Goal: Task Accomplishment & Management: Use online tool/utility

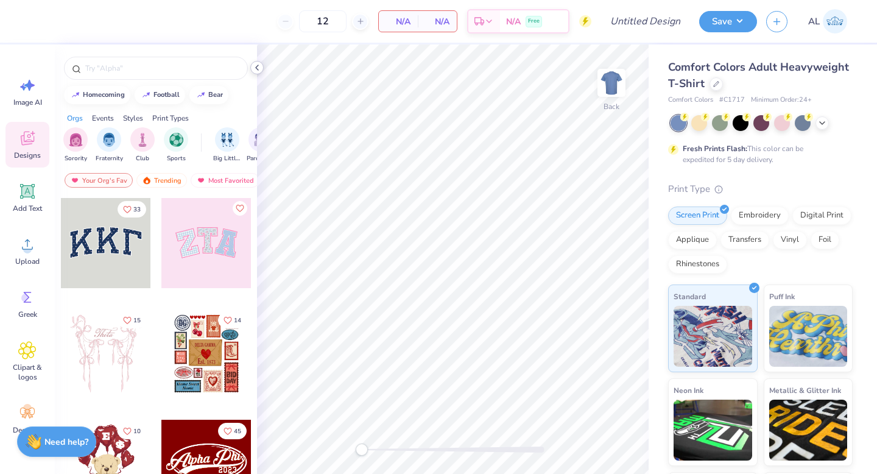
click at [259, 69] on icon at bounding box center [257, 68] width 10 height 10
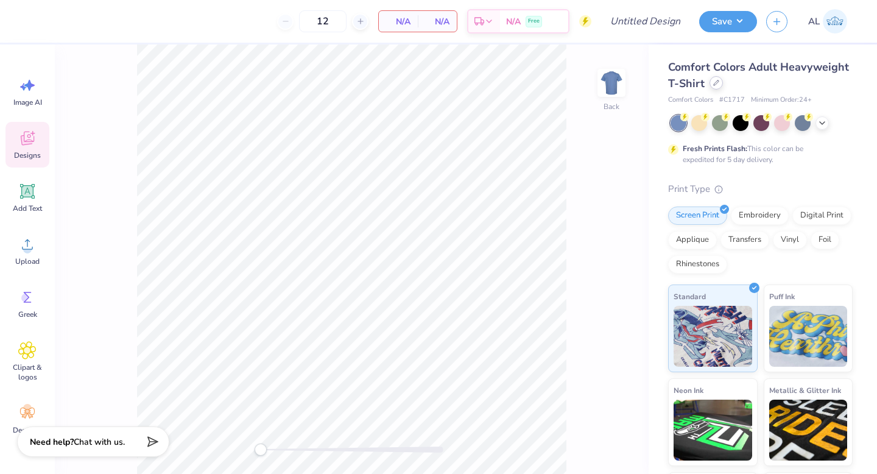
click at [719, 85] on icon at bounding box center [716, 83] width 6 height 6
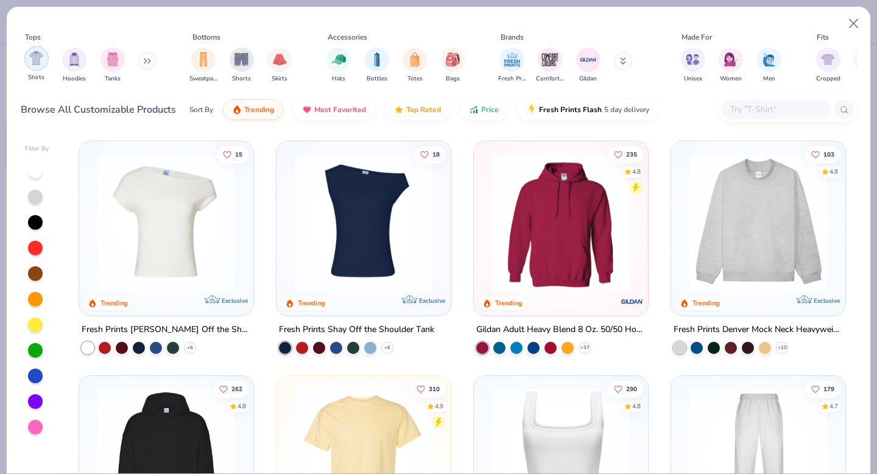
click at [38, 60] on img "filter for Shirts" at bounding box center [36, 58] width 14 height 14
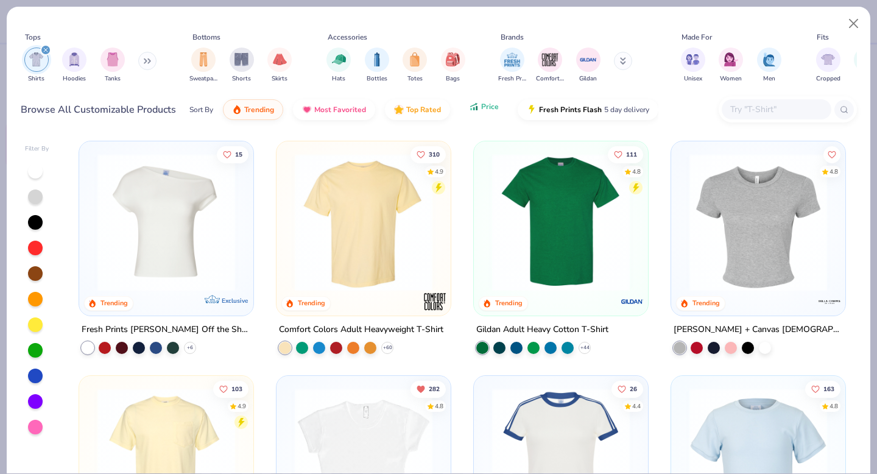
click at [467, 113] on button "Price" at bounding box center [484, 106] width 48 height 21
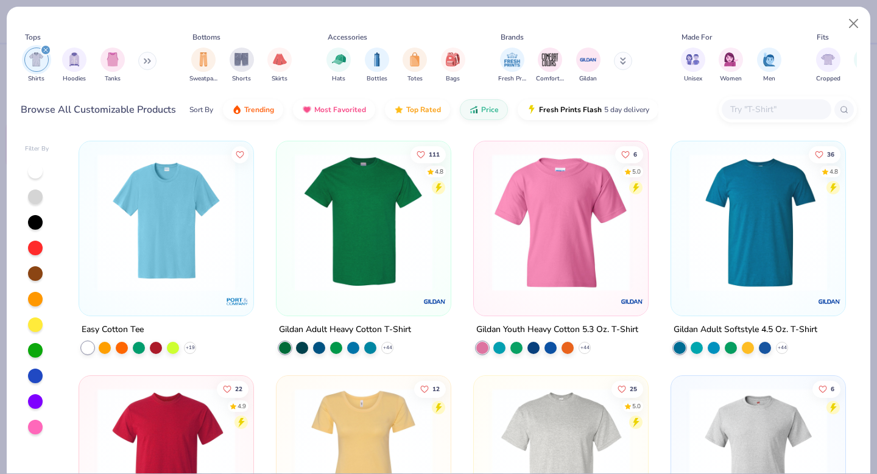
click at [372, 262] on img at bounding box center [364, 222] width 150 height 138
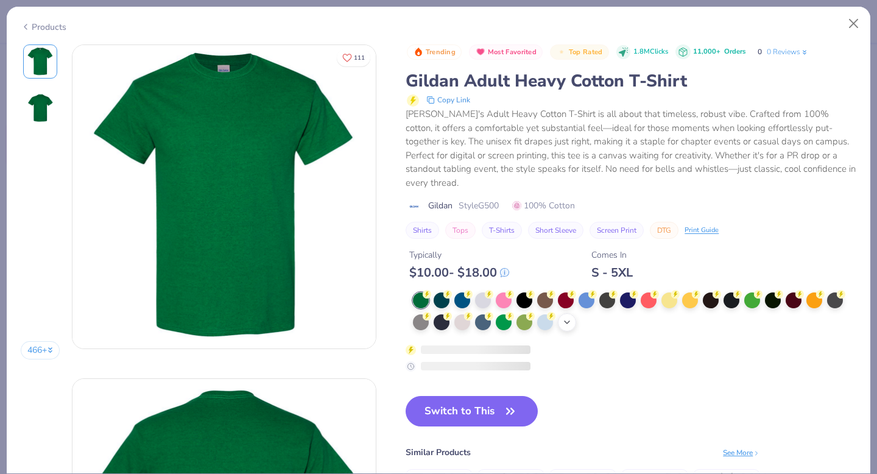
click at [569, 320] on icon at bounding box center [567, 322] width 10 height 10
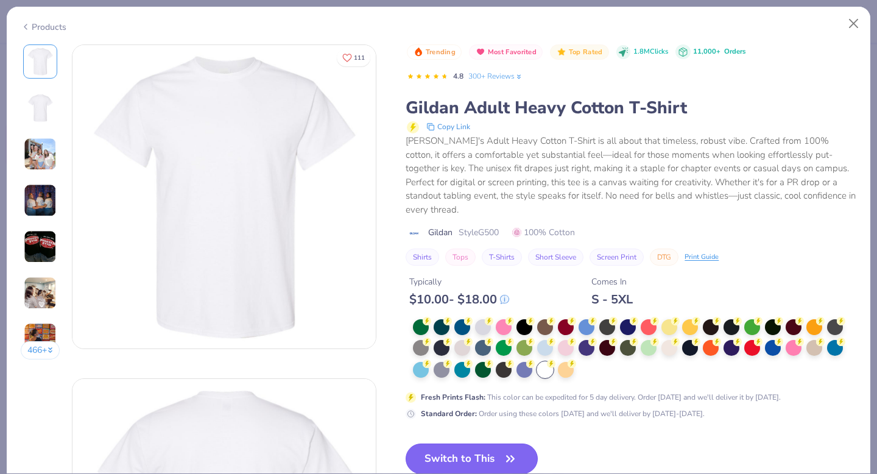
click at [475, 448] on button "Switch to This" at bounding box center [471, 458] width 132 height 30
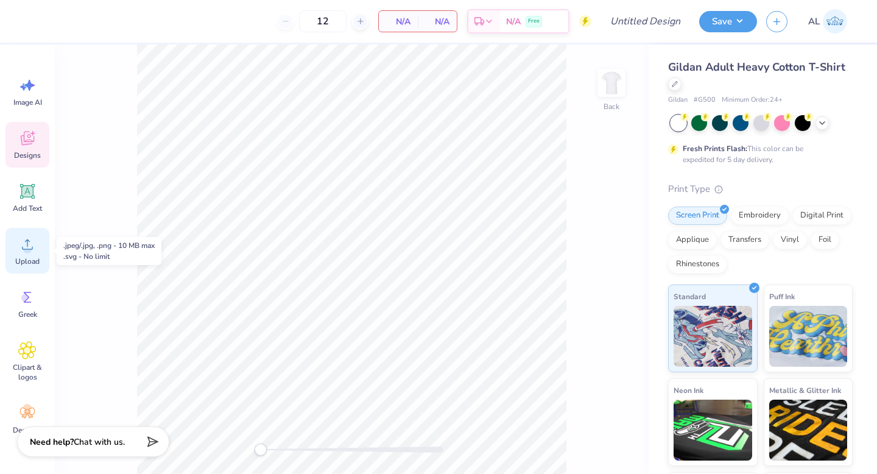
click at [18, 249] on icon at bounding box center [27, 244] width 18 height 18
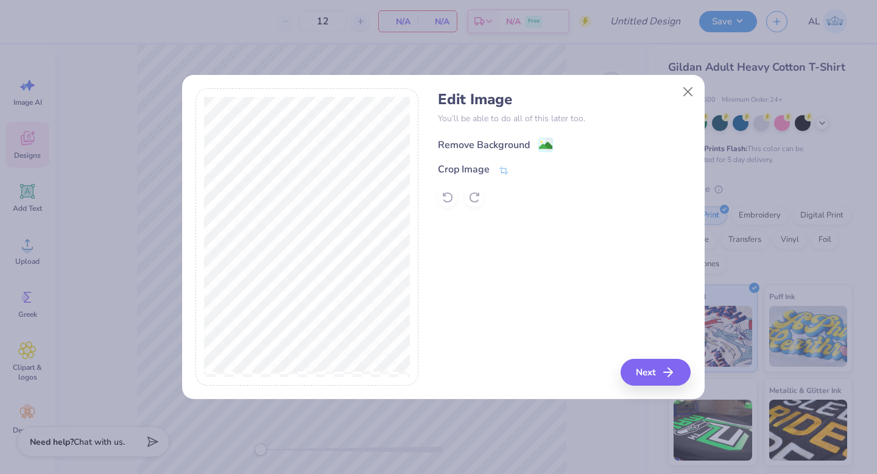
click at [469, 144] on div "Remove Background" at bounding box center [484, 145] width 92 height 15
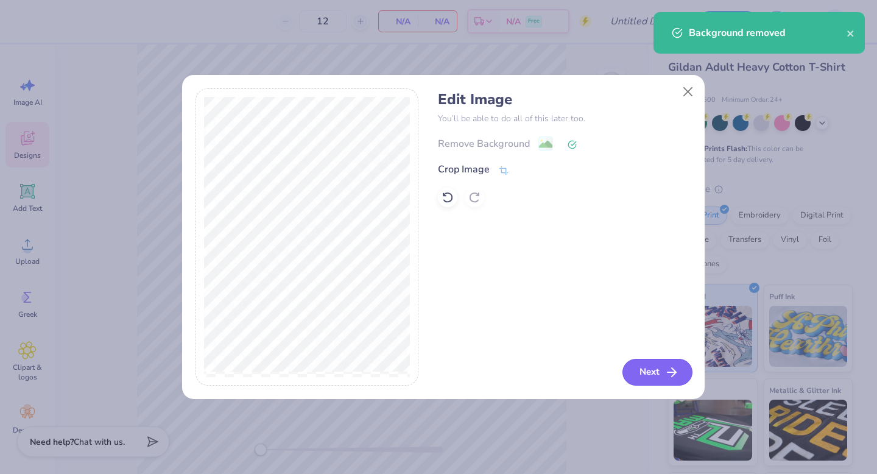
click at [650, 376] on button "Next" at bounding box center [657, 372] width 70 height 27
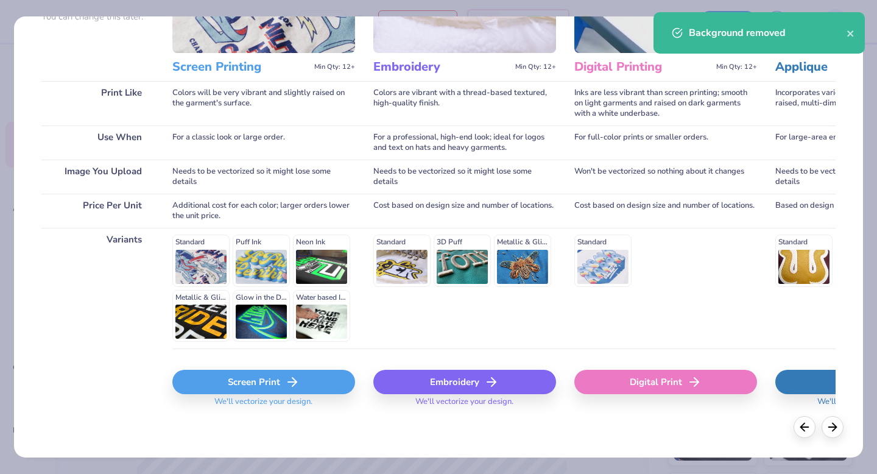
scroll to position [132, 0]
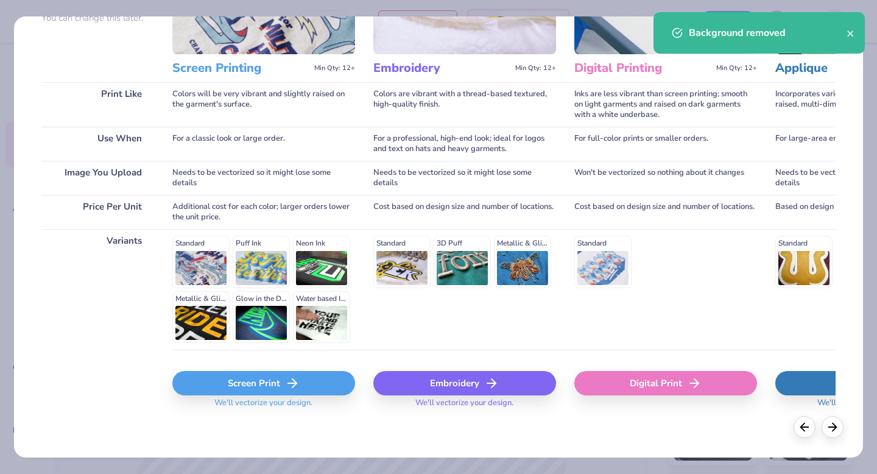
click at [220, 388] on div "Screen Print" at bounding box center [263, 383] width 183 height 24
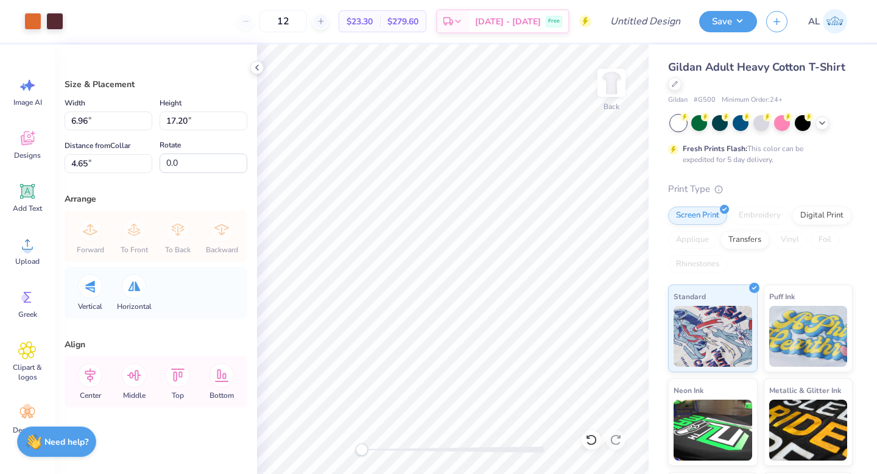
type input "2.63"
type input "6.49"
type input "-90.5"
type input "4.68"
type input "1.91"
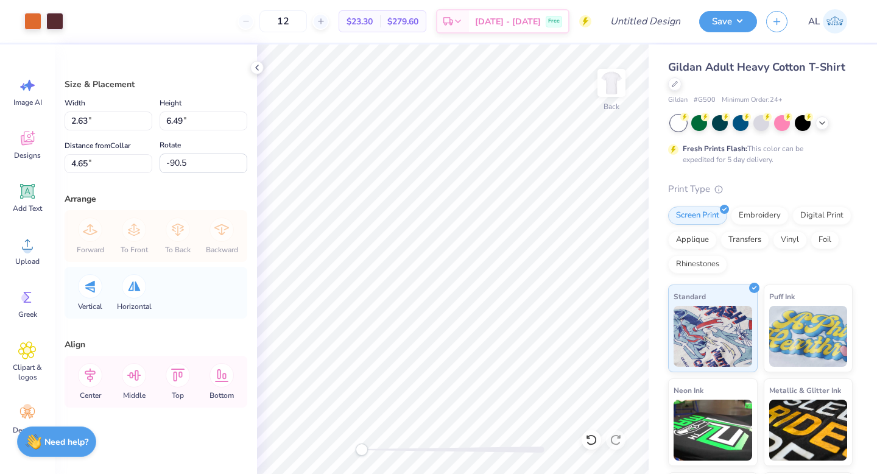
type input "3.01"
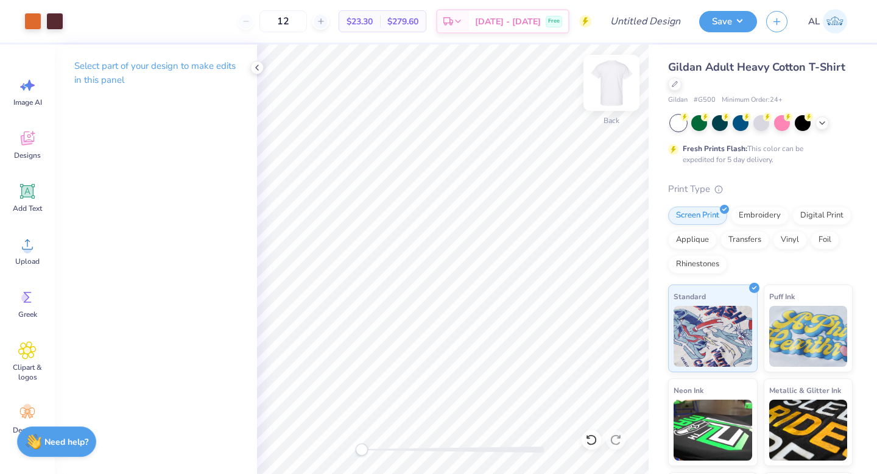
click at [612, 81] on img at bounding box center [611, 82] width 49 height 49
click at [27, 253] on circle at bounding box center [27, 249] width 9 height 9
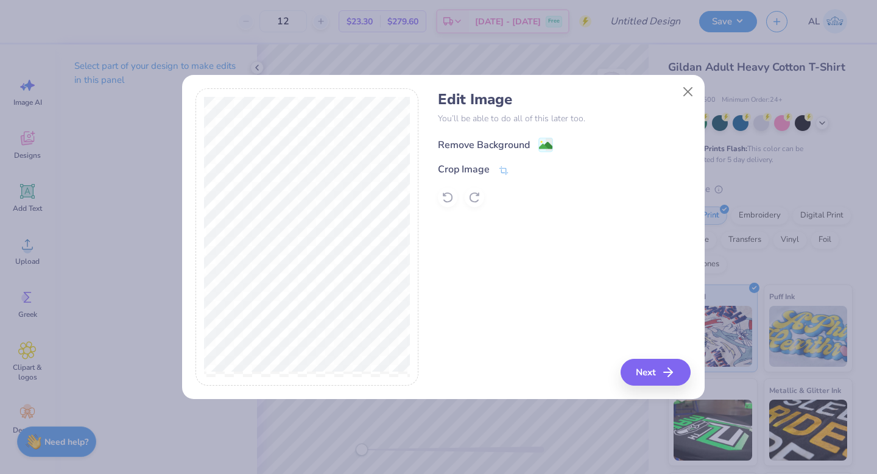
click at [455, 145] on div "Remove Background" at bounding box center [484, 145] width 92 height 15
click at [657, 370] on button "Next" at bounding box center [657, 372] width 70 height 27
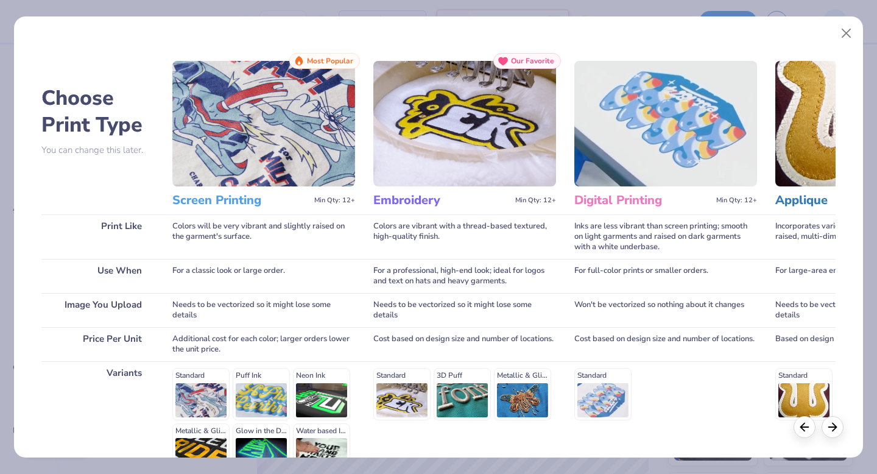
scroll to position [133, 0]
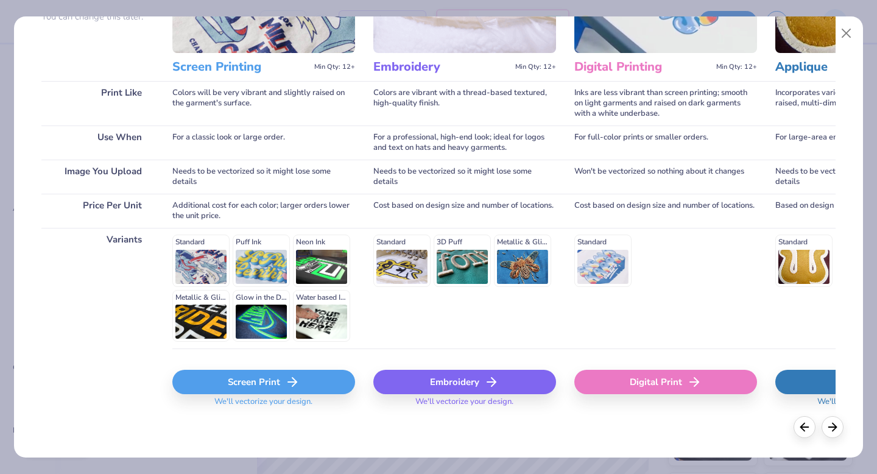
click at [223, 383] on div "Screen Print" at bounding box center [263, 381] width 183 height 24
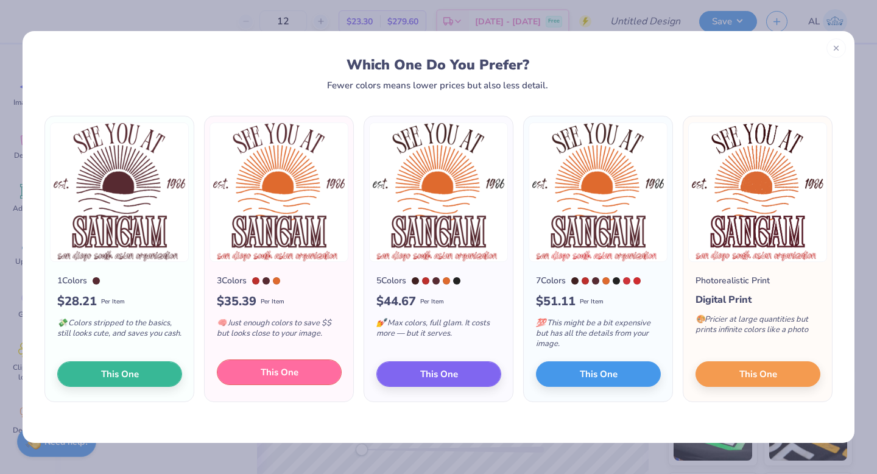
click at [287, 373] on span "This One" at bounding box center [280, 372] width 38 height 14
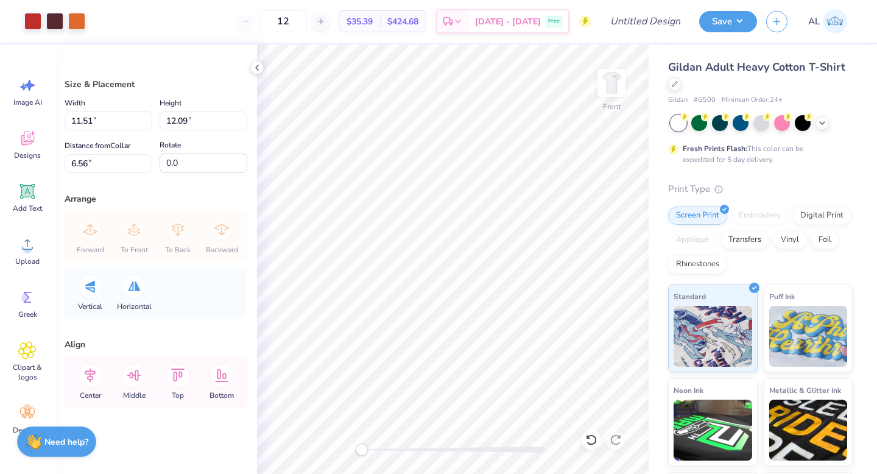
type input "11.51"
type input "12.09"
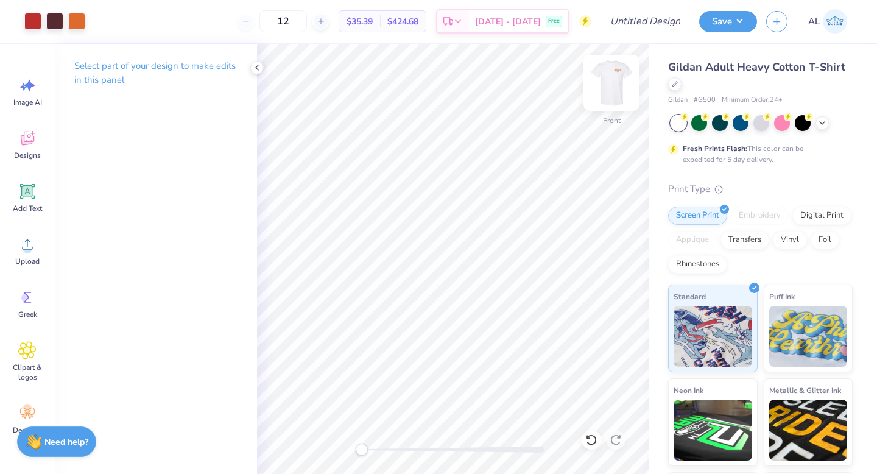
click at [612, 82] on img at bounding box center [611, 82] width 49 height 49
click at [258, 71] on icon at bounding box center [257, 68] width 10 height 10
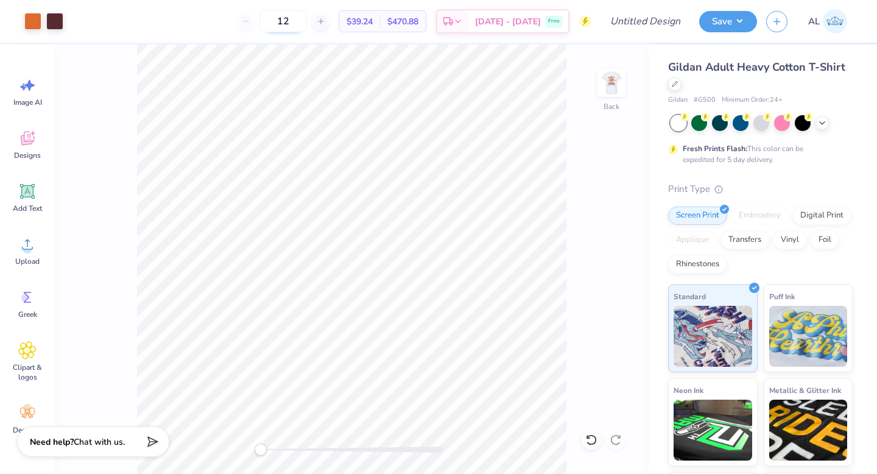
click at [307, 21] on input "12" at bounding box center [282, 21] width 47 height 22
type input "1"
type input "200"
click at [594, 178] on div "Back" at bounding box center [352, 258] width 594 height 429
click at [608, 91] on img at bounding box center [611, 82] width 49 height 49
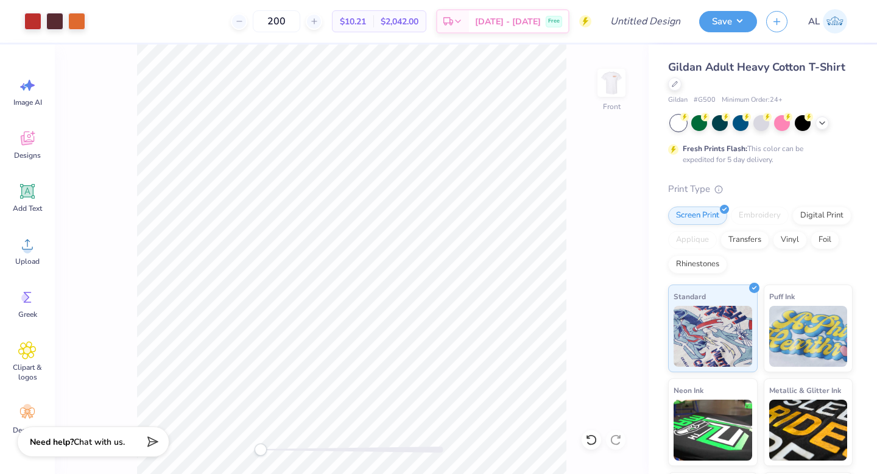
click at [608, 91] on img at bounding box center [611, 83] width 24 height 24
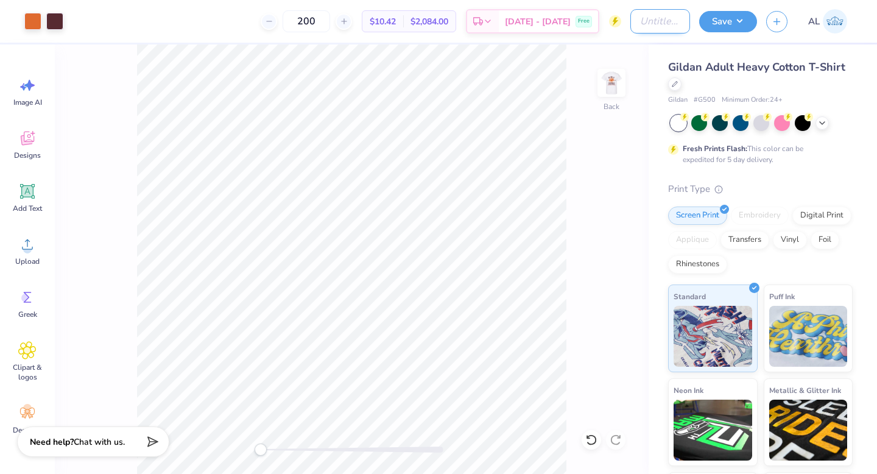
click at [666, 18] on input "Design Title" at bounding box center [660, 21] width 60 height 24
type input "Sangam"
click at [726, 17] on button "Save" at bounding box center [728, 19] width 58 height 21
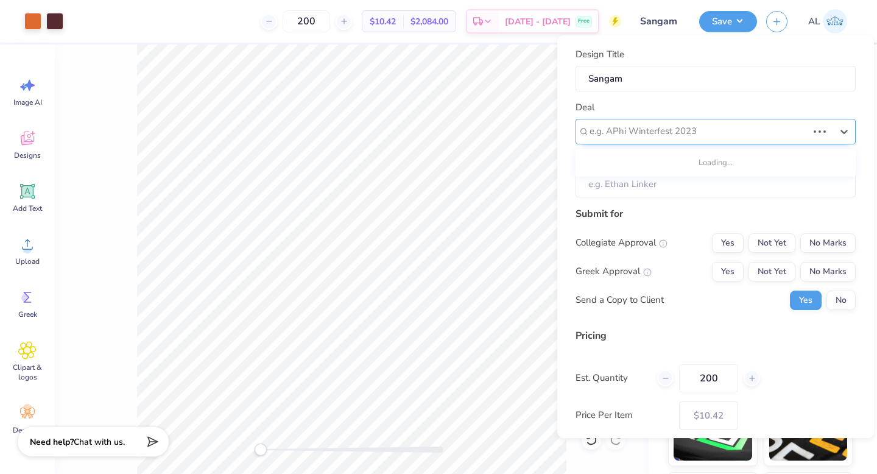
click at [668, 132] on div at bounding box center [698, 131] width 218 height 16
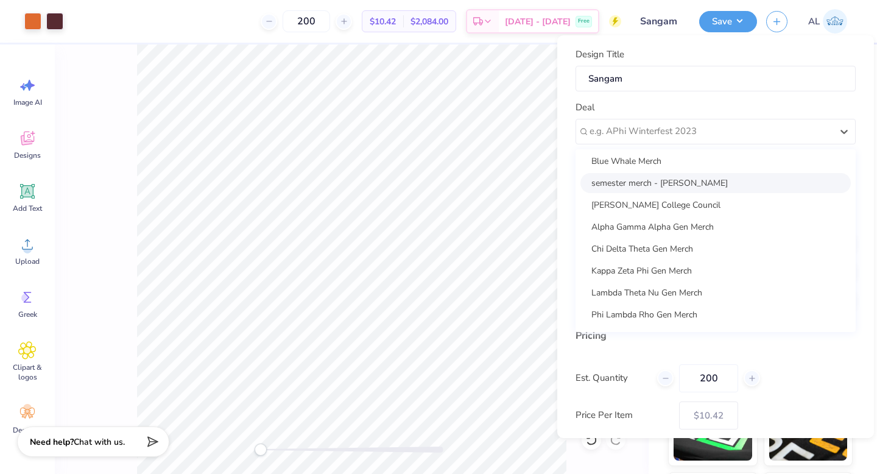
scroll to position [0, 0]
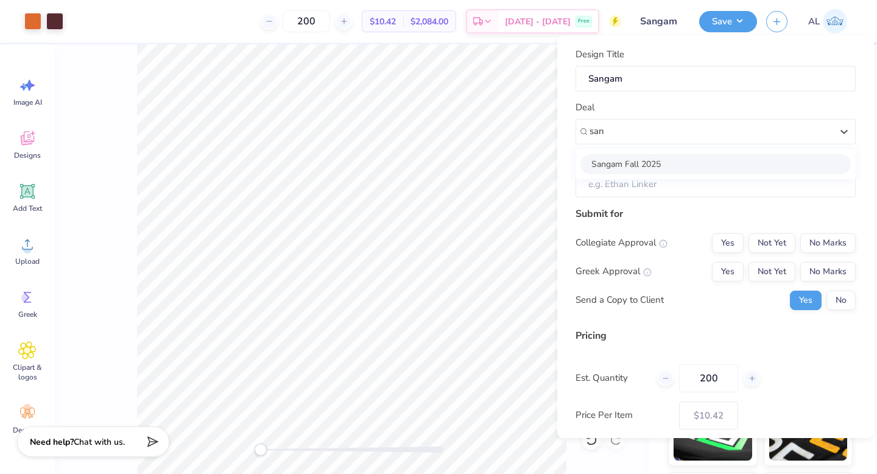
click at [617, 160] on div "Sangam Fall 2025" at bounding box center [715, 164] width 270 height 20
type input "san"
type input "[PERSON_NAME]"
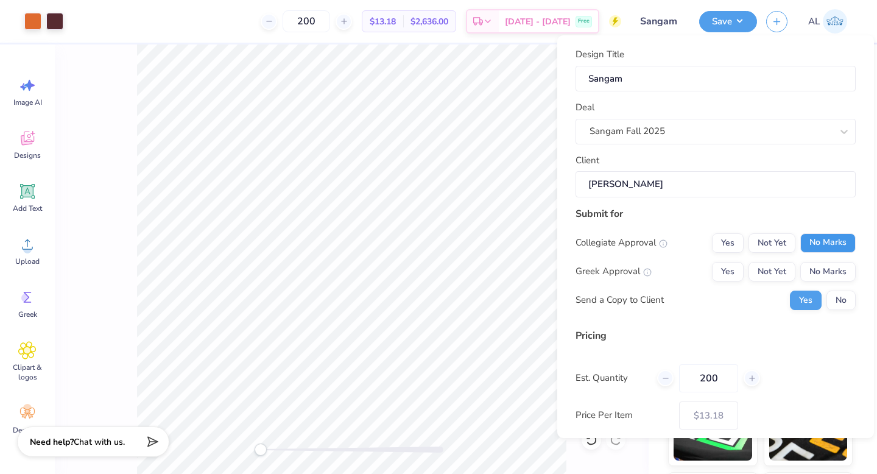
click at [811, 239] on button "No Marks" at bounding box center [827, 242] width 55 height 19
click at [810, 262] on div "Yes Not Yet No Marks" at bounding box center [784, 271] width 144 height 19
click at [810, 271] on button "No Marks" at bounding box center [827, 271] width 55 height 19
click at [831, 307] on button "No" at bounding box center [840, 299] width 29 height 19
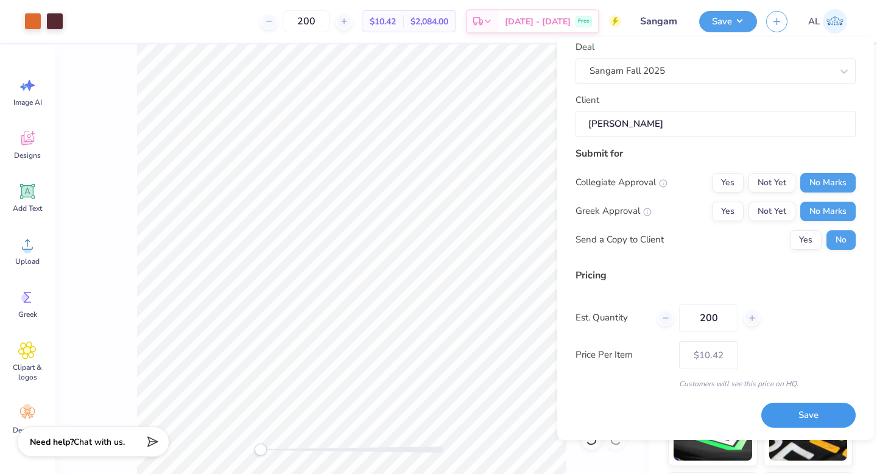
click at [788, 411] on button "Save" at bounding box center [808, 414] width 94 height 25
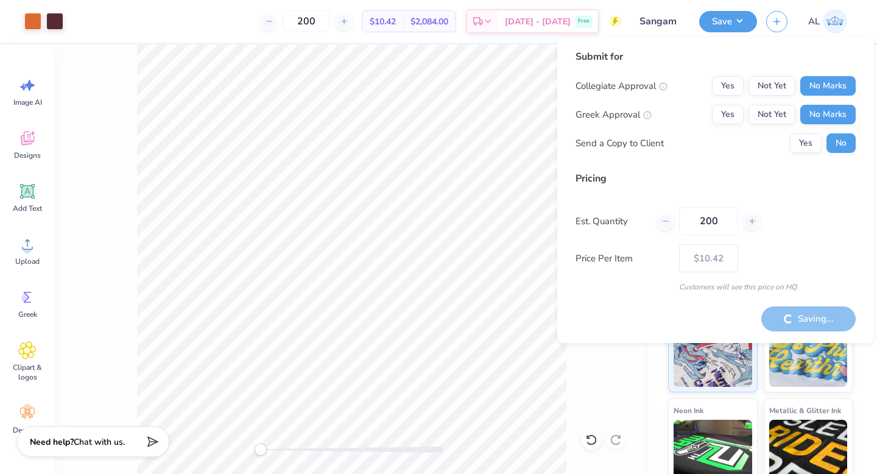
type input "– –"
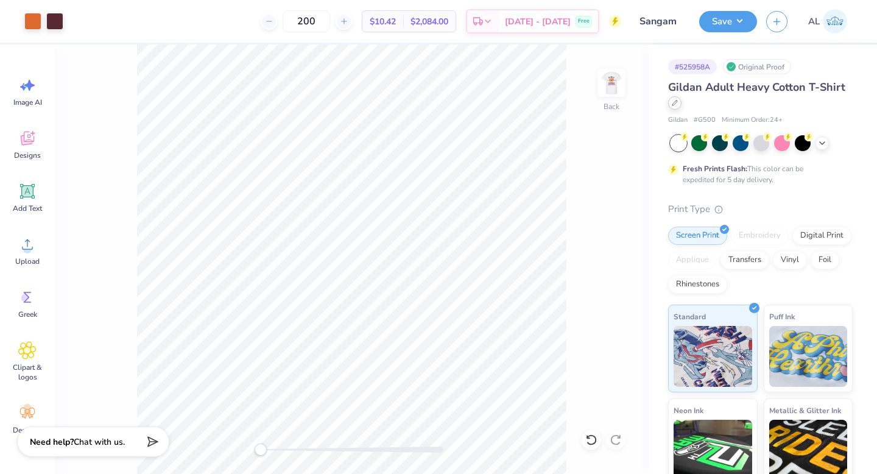
click at [678, 103] on icon at bounding box center [674, 103] width 6 height 6
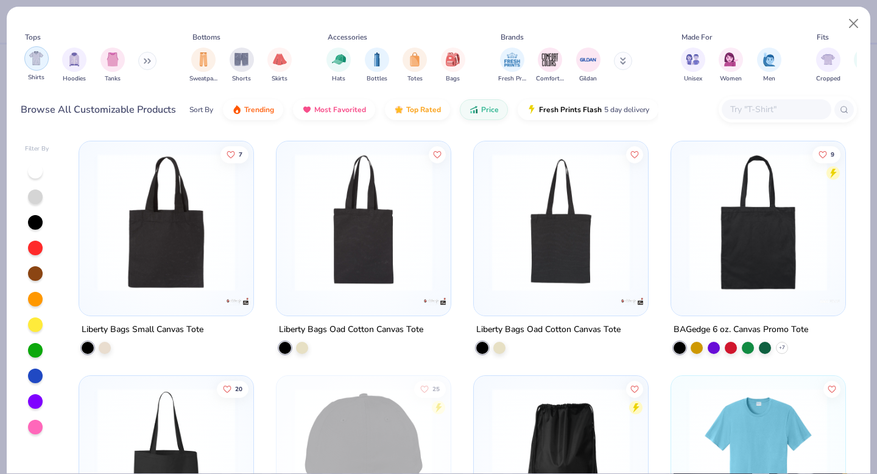
click at [44, 57] on div "filter for Shirts" at bounding box center [36, 58] width 24 height 24
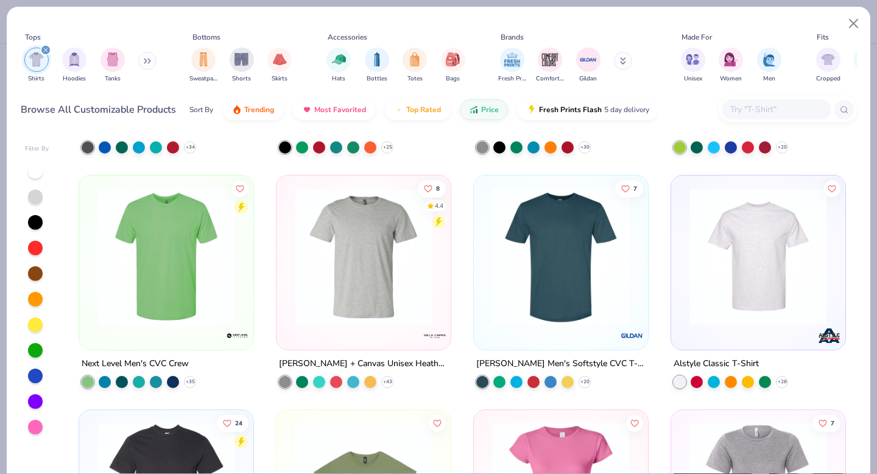
scroll to position [1140, 0]
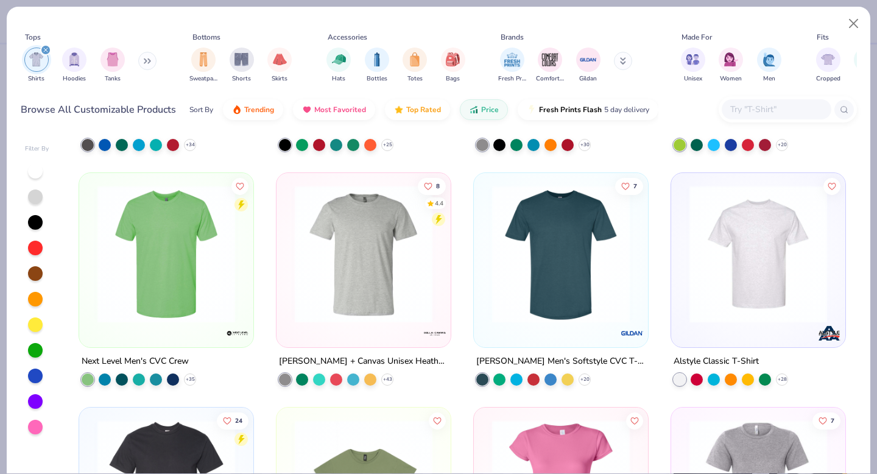
click at [369, 270] on img at bounding box center [364, 254] width 150 height 138
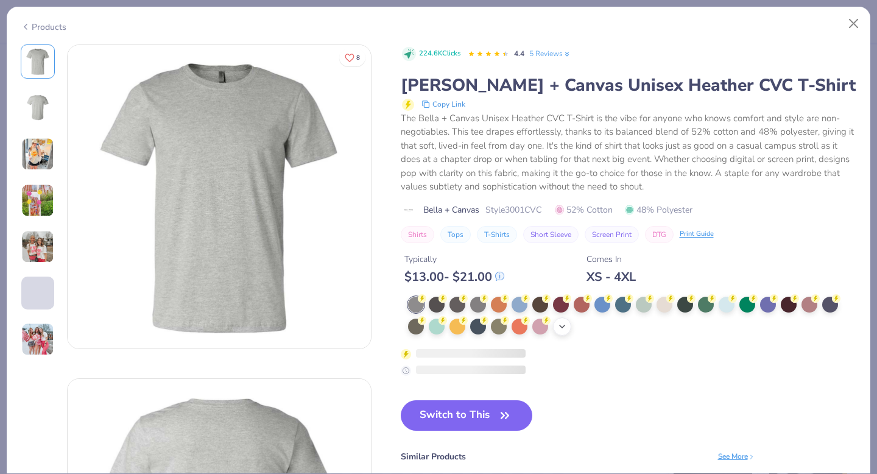
click at [563, 326] on icon at bounding box center [562, 326] width 10 height 10
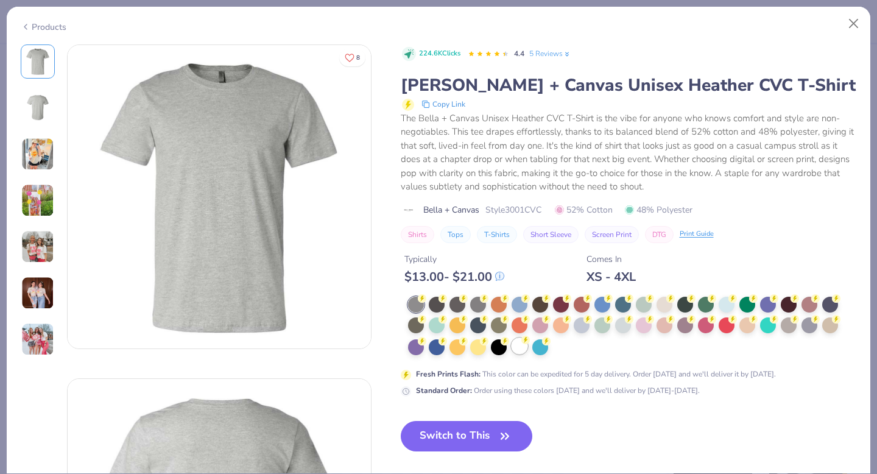
click at [520, 351] on div at bounding box center [519, 346] width 16 height 16
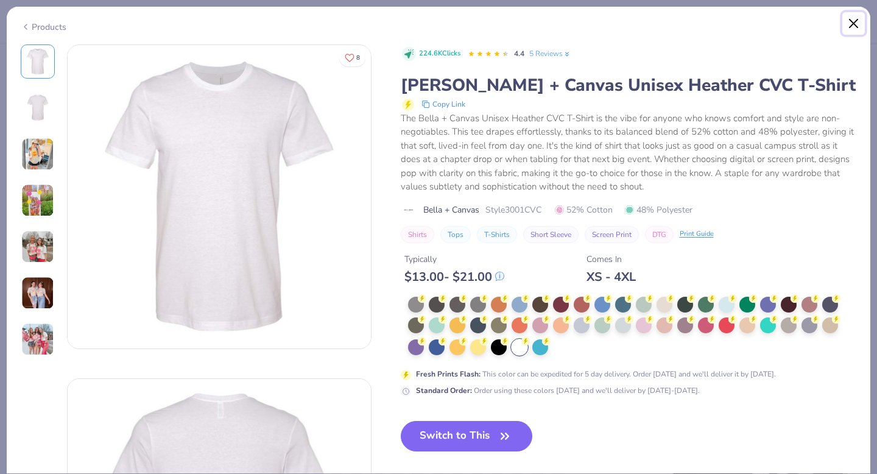
click at [855, 23] on button "Close" at bounding box center [853, 23] width 23 height 23
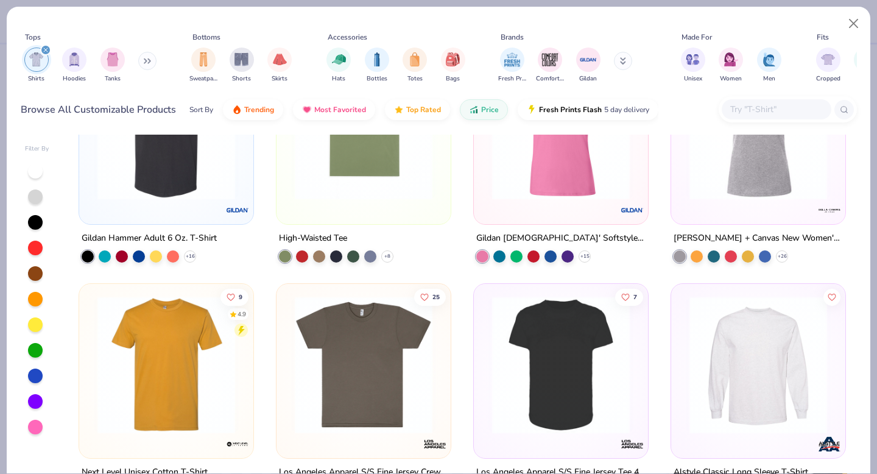
scroll to position [1600, 0]
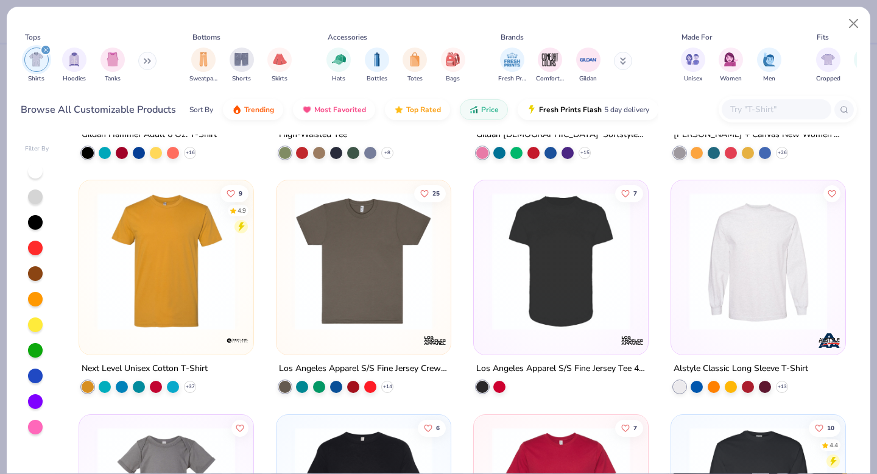
click at [360, 281] on img at bounding box center [364, 261] width 150 height 138
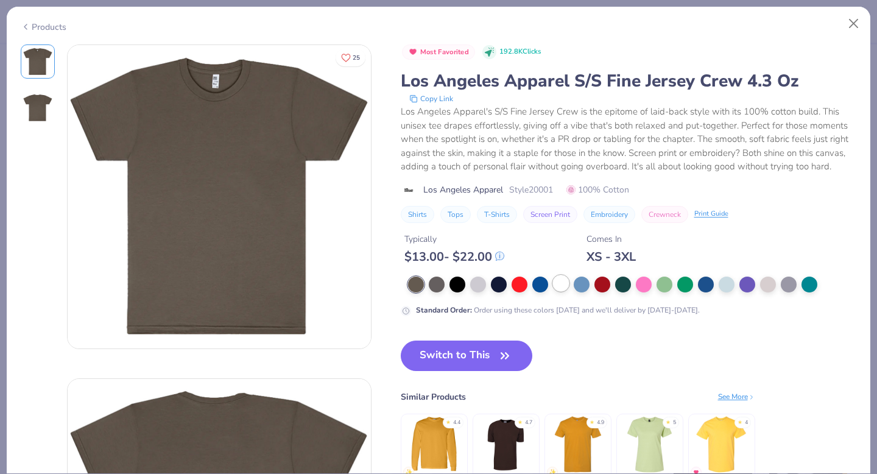
click at [560, 291] on div at bounding box center [561, 283] width 16 height 16
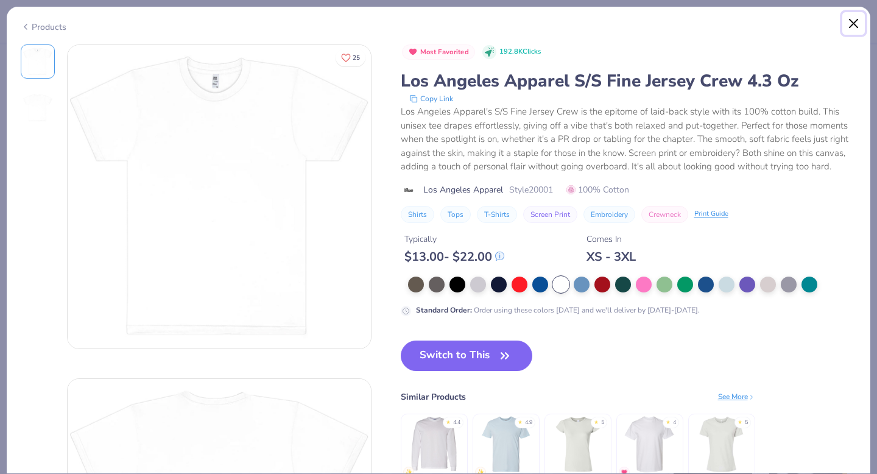
click at [853, 20] on button "Close" at bounding box center [853, 23] width 23 height 23
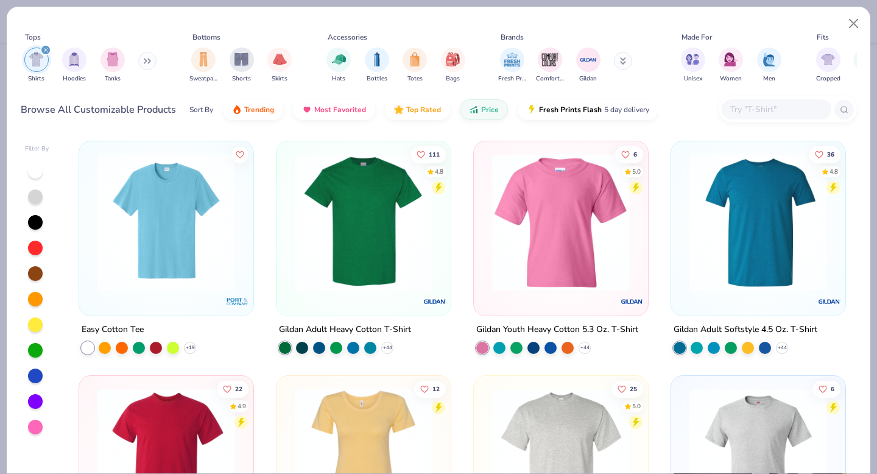
click at [751, 99] on div at bounding box center [776, 109] width 110 height 20
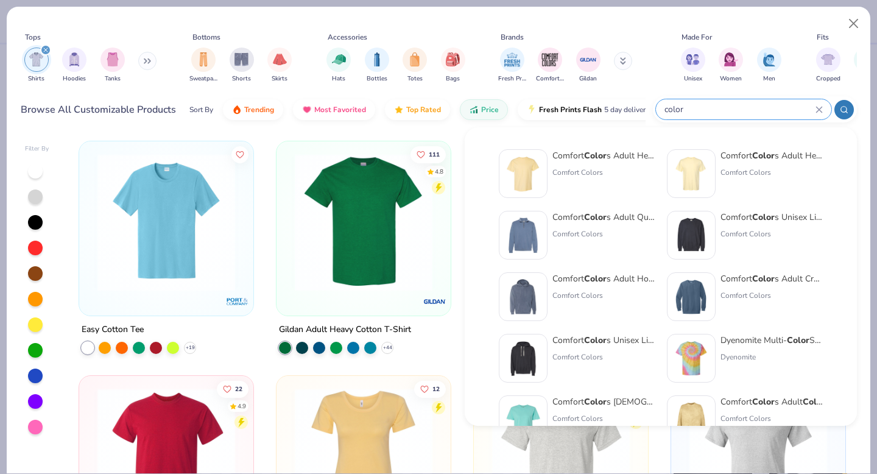
type input "color"
click at [633, 154] on div "Comfort Color s Adult Heavyweight T-Shirt" at bounding box center [603, 155] width 102 height 13
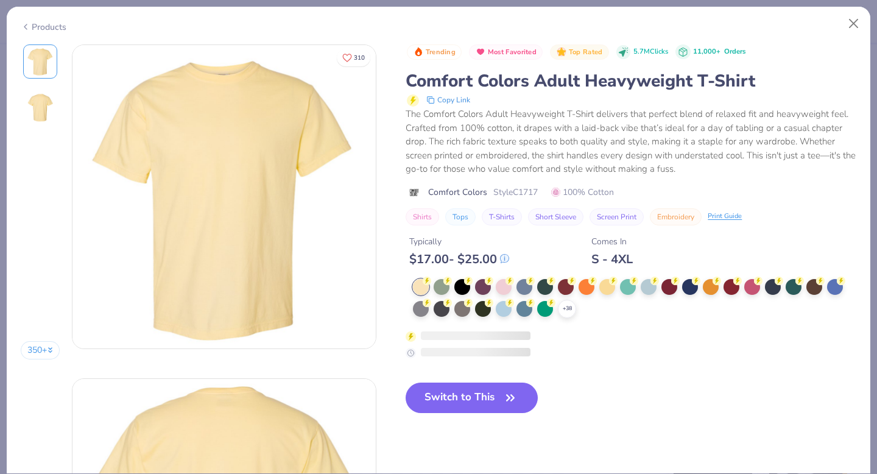
click at [0, 0] on icon at bounding box center [0, 0] width 0 height 0
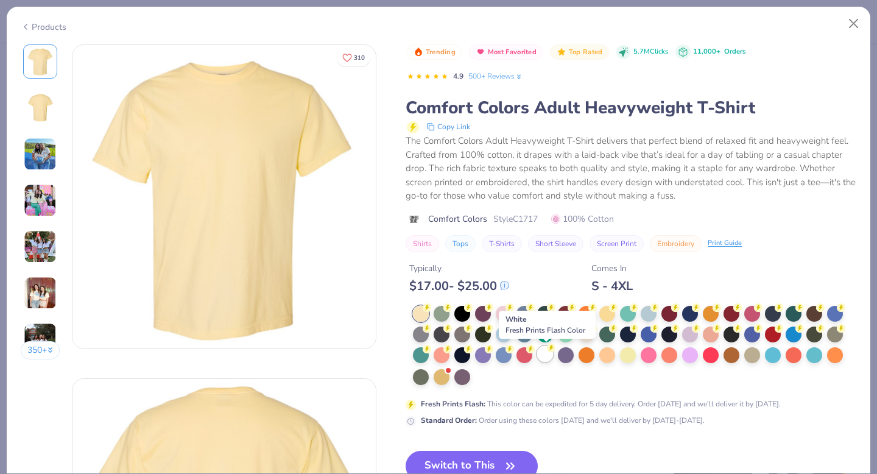
click at [542, 355] on div at bounding box center [545, 354] width 16 height 16
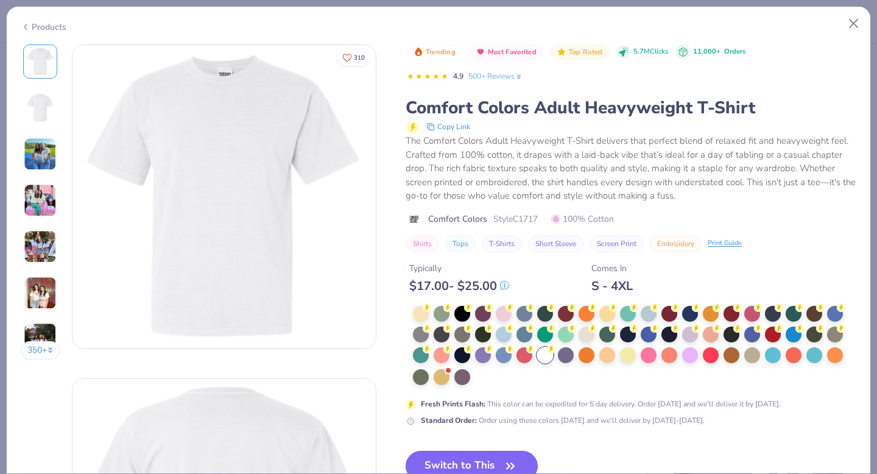
click at [484, 455] on button "Switch to This" at bounding box center [471, 465] width 132 height 30
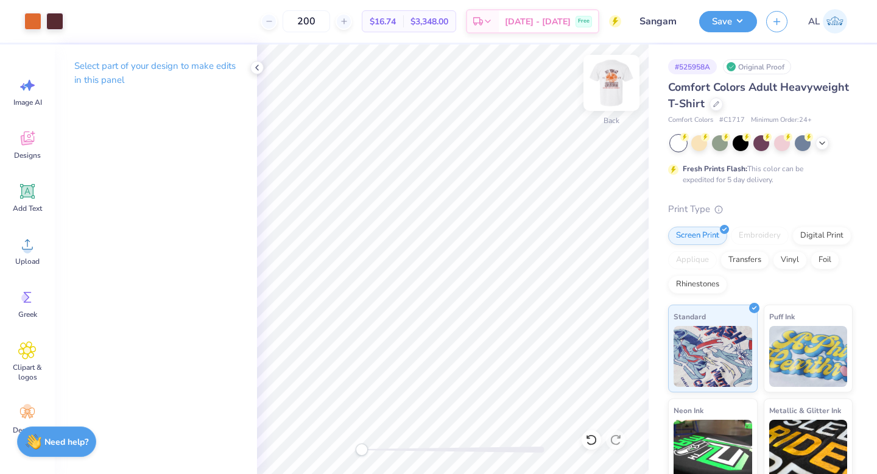
click at [618, 79] on img at bounding box center [611, 82] width 49 height 49
click at [259, 68] on icon at bounding box center [257, 68] width 10 height 10
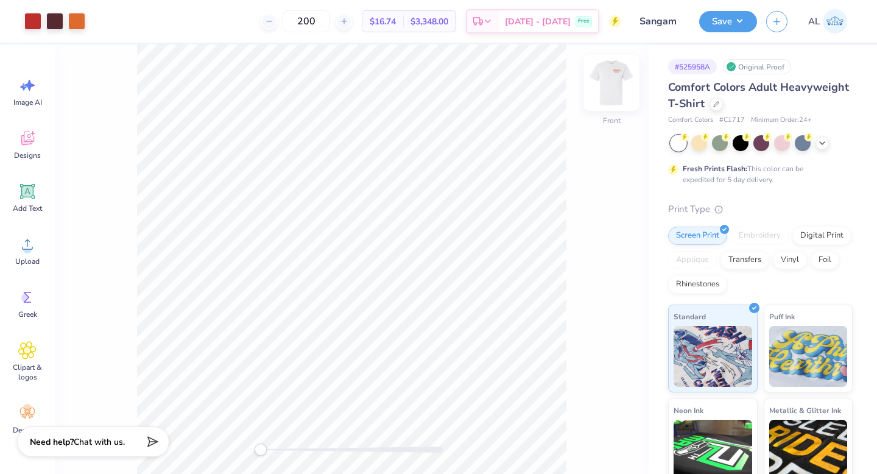
click at [608, 91] on img at bounding box center [611, 82] width 49 height 49
click at [719, 105] on icon at bounding box center [716, 103] width 6 height 6
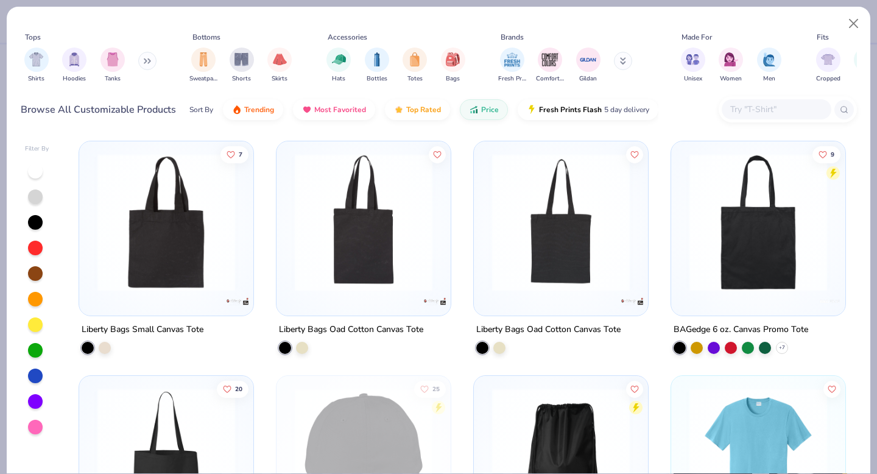
click at [769, 104] on input "text" at bounding box center [776, 109] width 94 height 14
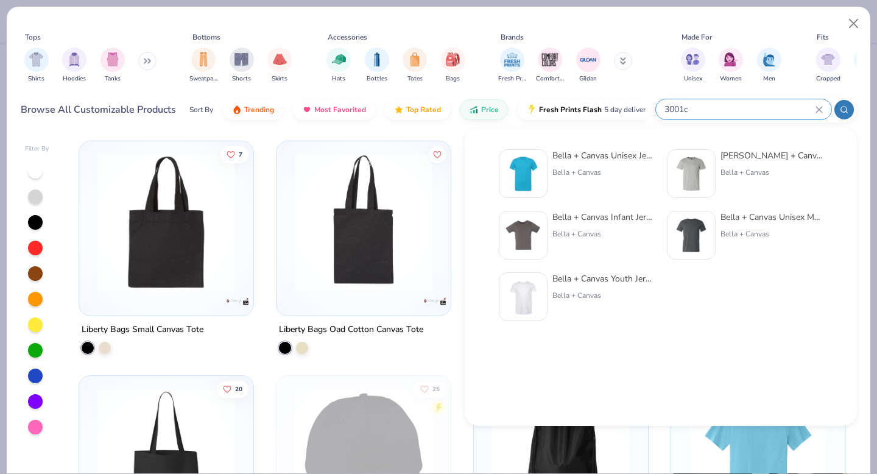
type input "3001c"
click at [612, 175] on div "Bella + Canvas" at bounding box center [603, 172] width 102 height 11
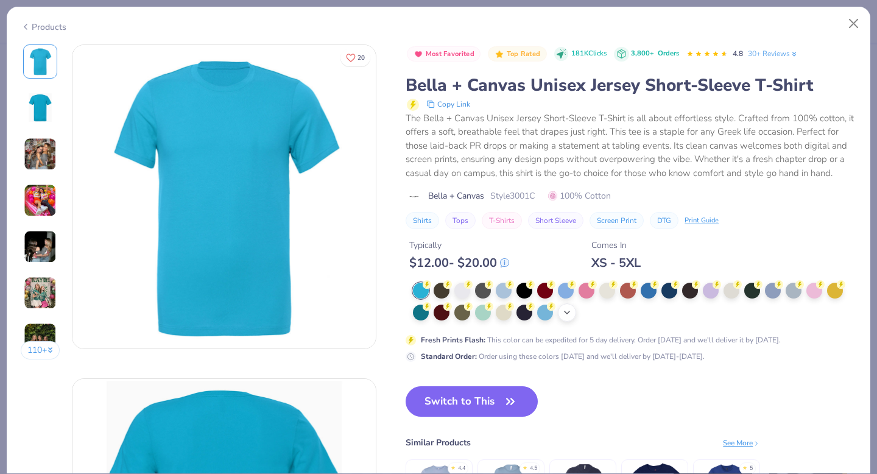
click at [568, 311] on icon at bounding box center [567, 312] width 10 height 10
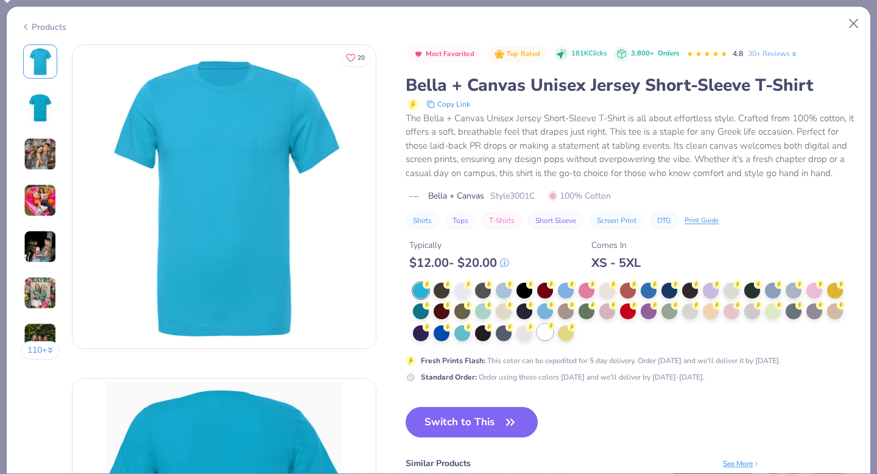
click at [547, 332] on div at bounding box center [545, 332] width 16 height 16
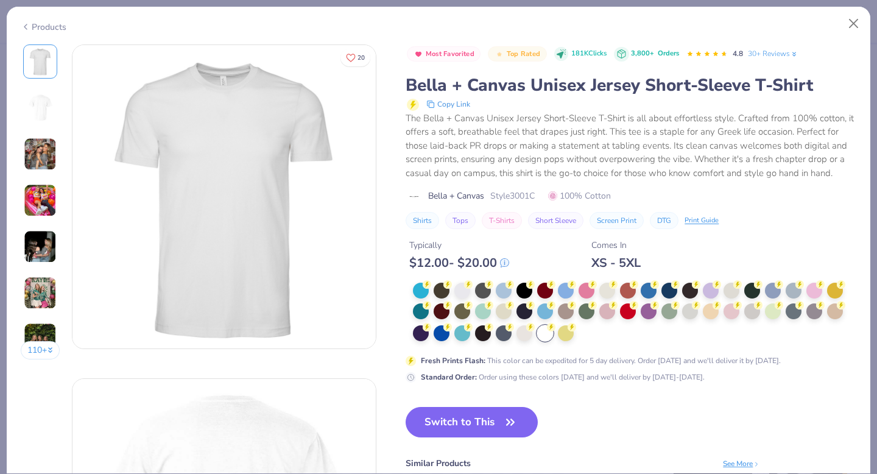
click at [52, 151] on img at bounding box center [40, 154] width 33 height 33
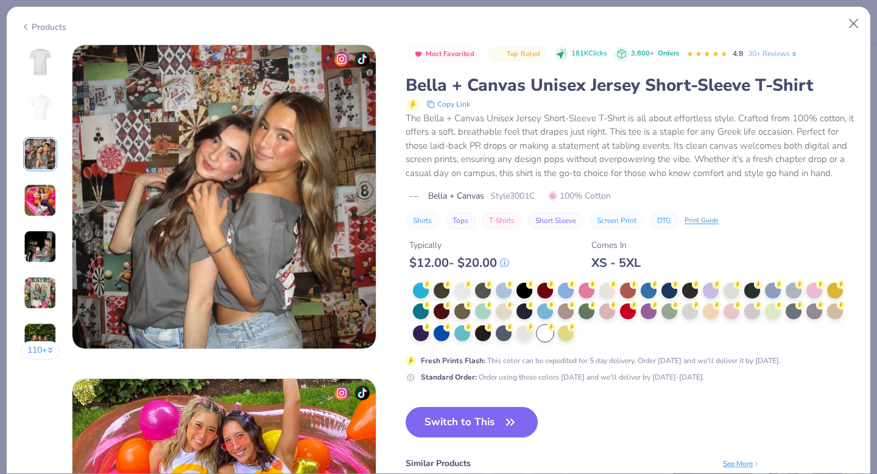
click at [35, 105] on img at bounding box center [40, 107] width 29 height 29
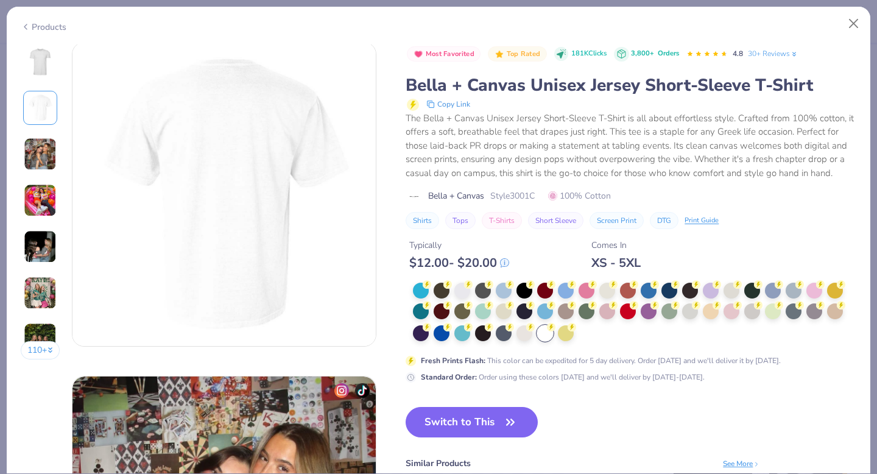
scroll to position [334, 0]
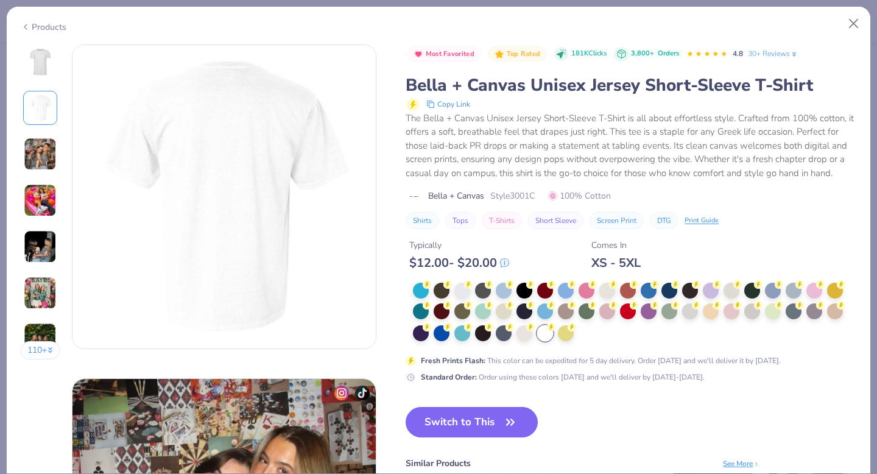
click at [36, 206] on img at bounding box center [40, 200] width 33 height 33
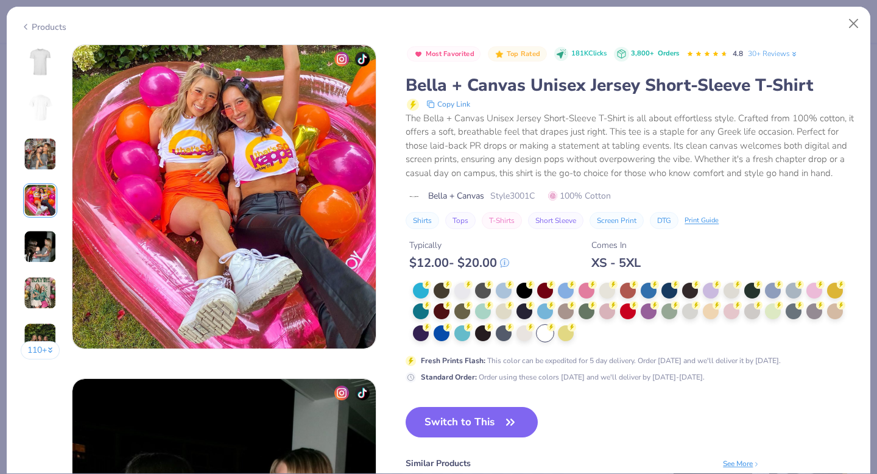
click at [43, 250] on img at bounding box center [40, 246] width 33 height 33
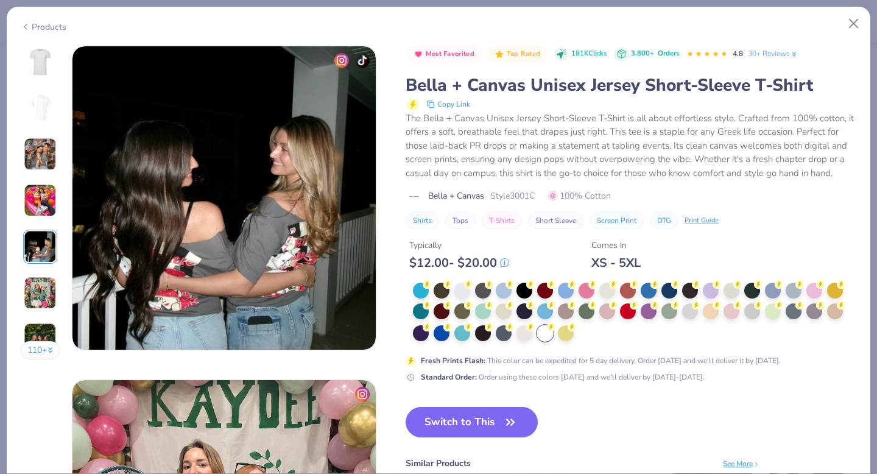
scroll to position [1334, 0]
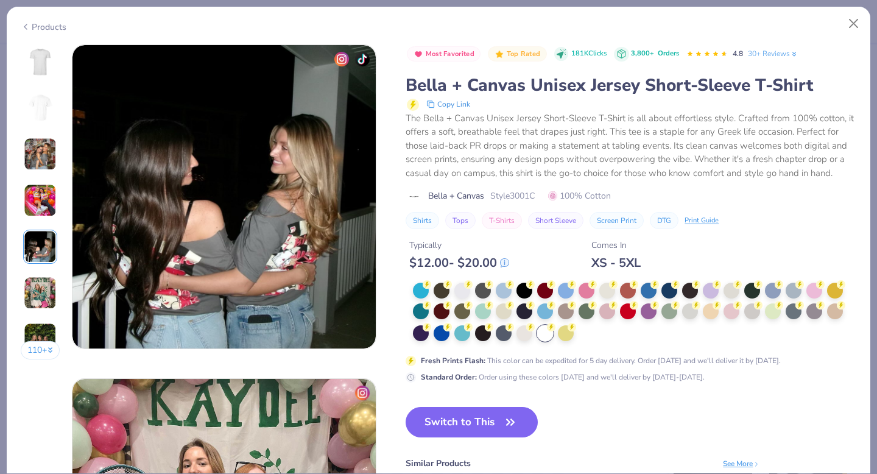
click at [37, 292] on img at bounding box center [40, 292] width 33 height 33
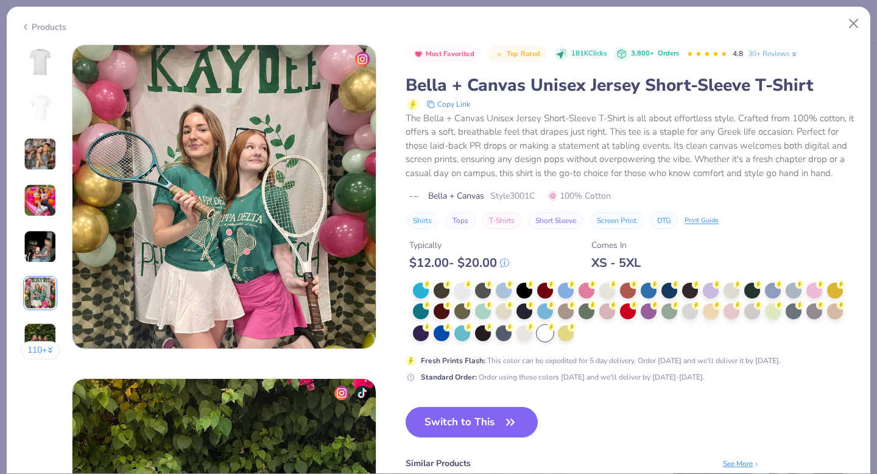
click at [39, 326] on img at bounding box center [40, 339] width 33 height 33
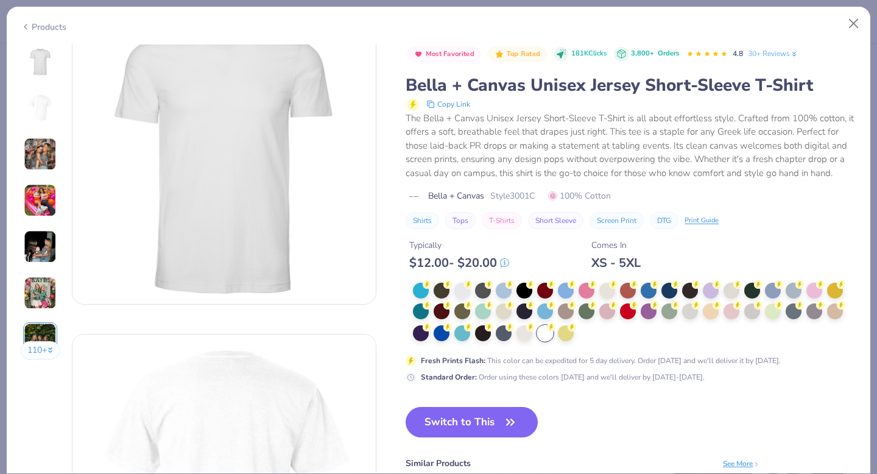
scroll to position [0, 0]
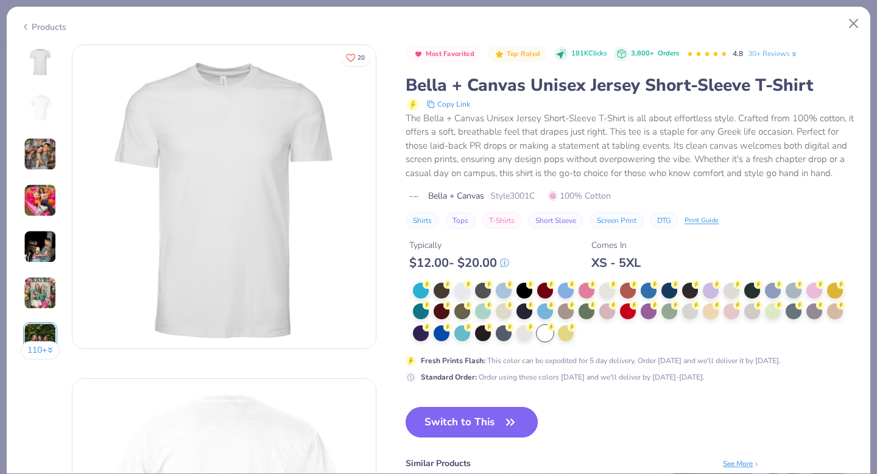
click at [451, 427] on button "Switch to This" at bounding box center [471, 422] width 132 height 30
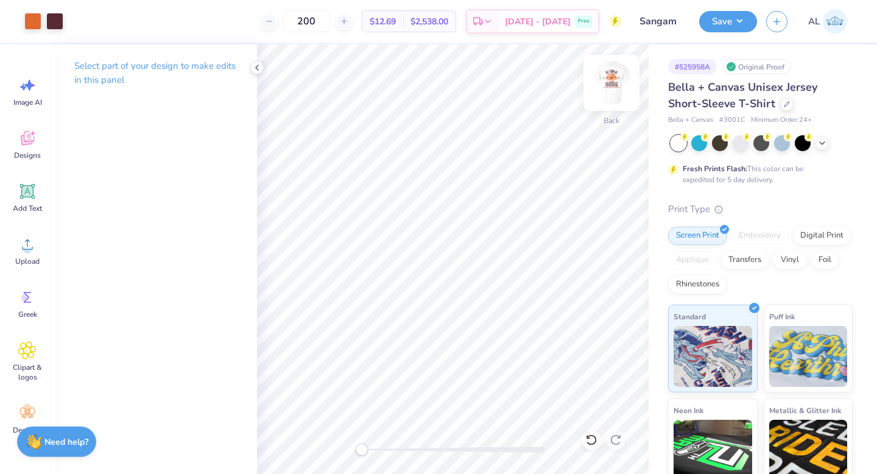
click at [622, 73] on img at bounding box center [611, 82] width 49 height 49
click at [611, 83] on img at bounding box center [611, 82] width 49 height 49
click at [260, 67] on icon at bounding box center [257, 68] width 10 height 10
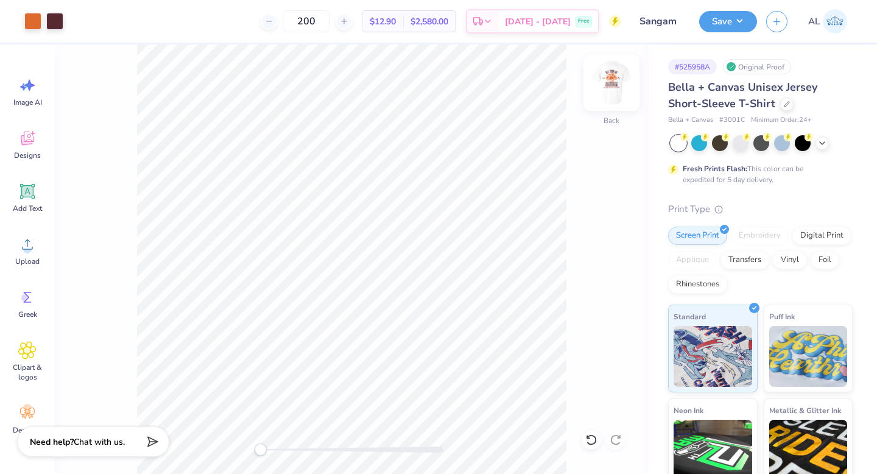
click at [616, 83] on img at bounding box center [611, 82] width 49 height 49
click at [616, 83] on img at bounding box center [611, 83] width 24 height 24
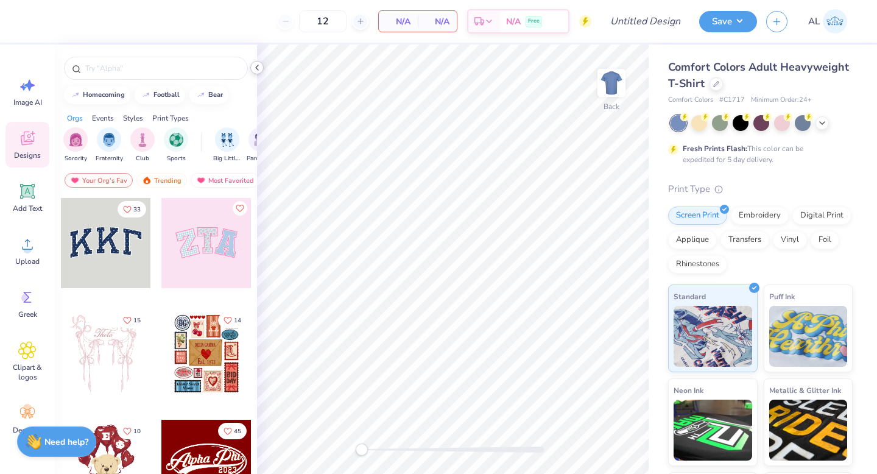
click at [261, 71] on icon at bounding box center [257, 68] width 10 height 10
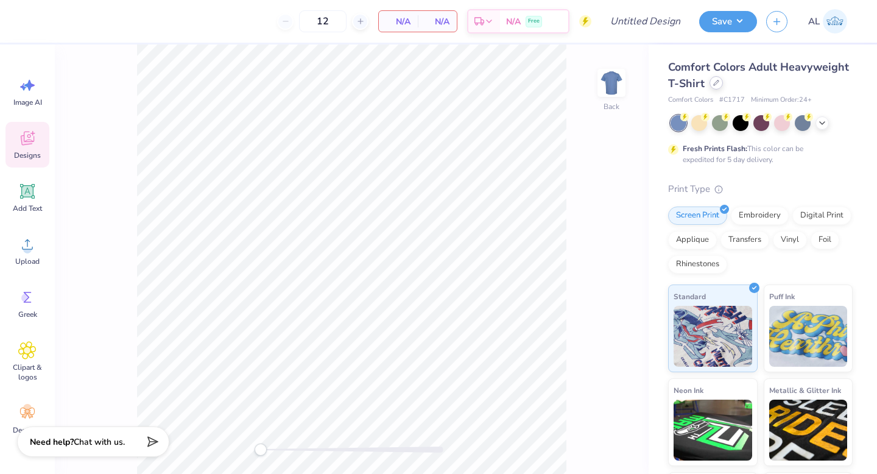
click at [723, 87] on div at bounding box center [715, 82] width 13 height 13
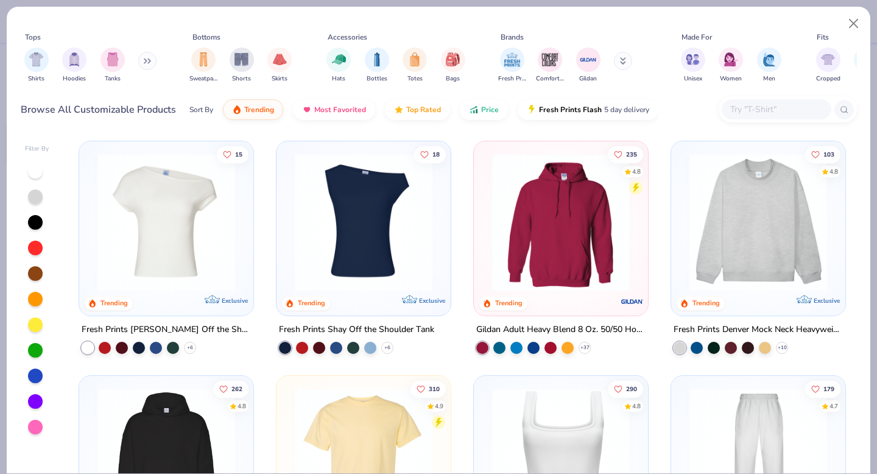
click at [783, 107] on input "text" at bounding box center [776, 109] width 94 height 14
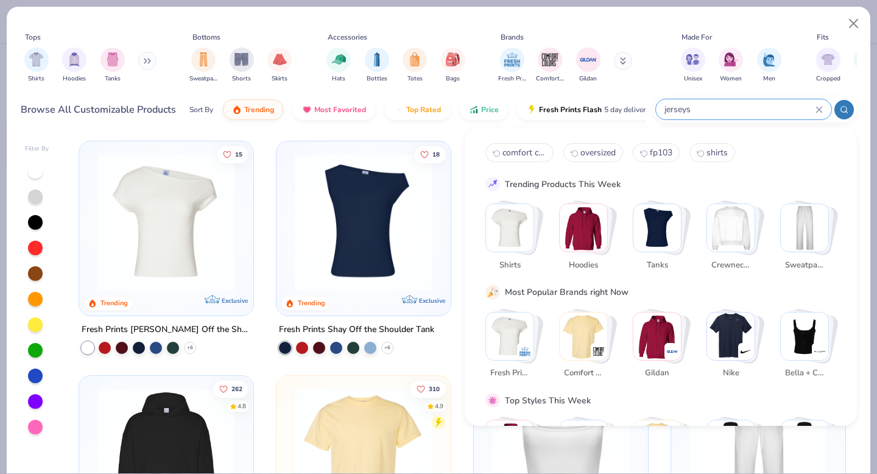
type input "jerseys"
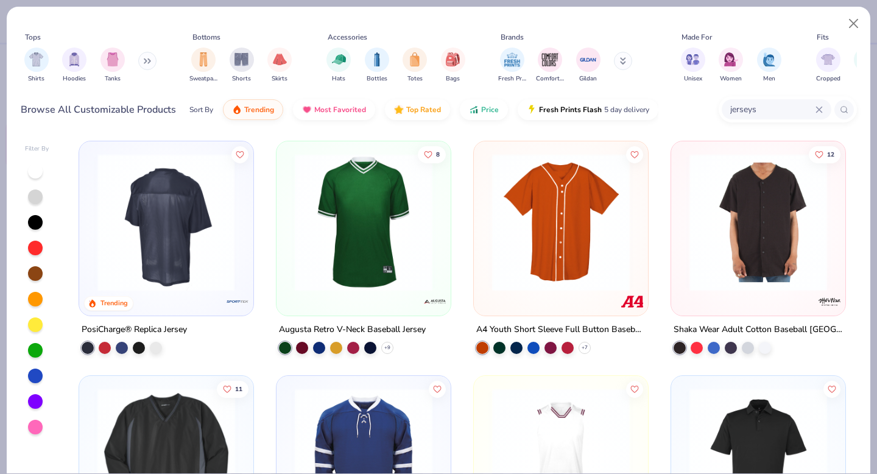
click at [145, 62] on button at bounding box center [147, 61] width 18 height 18
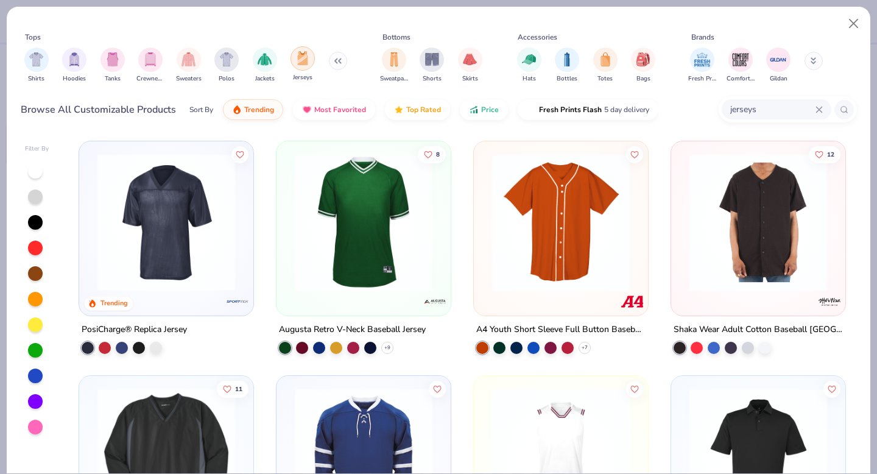
click at [296, 64] on img "filter for Jerseys" at bounding box center [302, 58] width 13 height 14
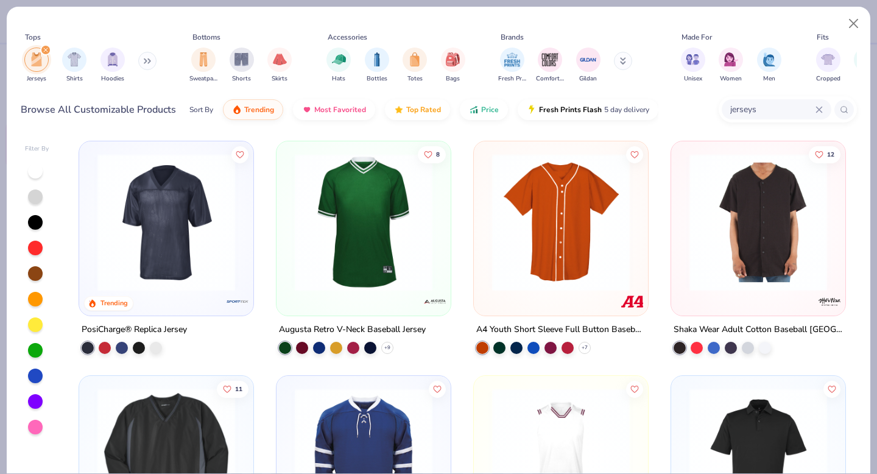
click at [817, 110] on icon at bounding box center [818, 109] width 7 height 7
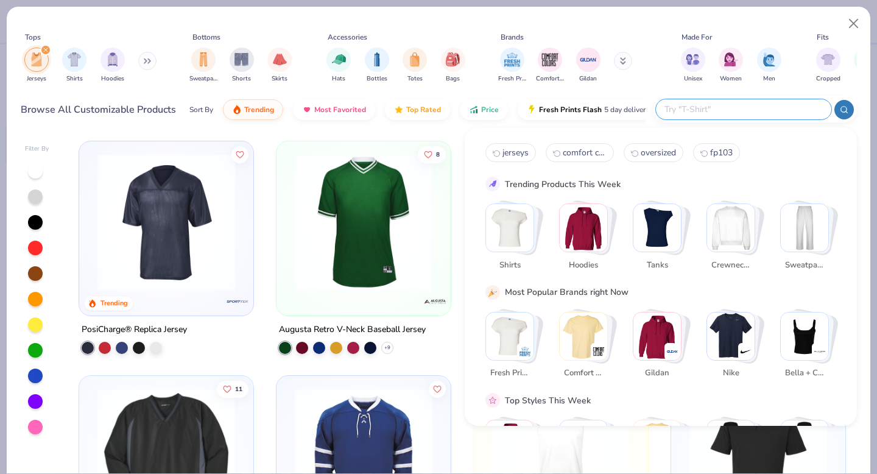
click at [262, 136] on div "Trending PosiCharge® Replica Jersey 8 Augusta Retro V-Neck Baseball Jersey + 9 …" at bounding box center [462, 304] width 789 height 338
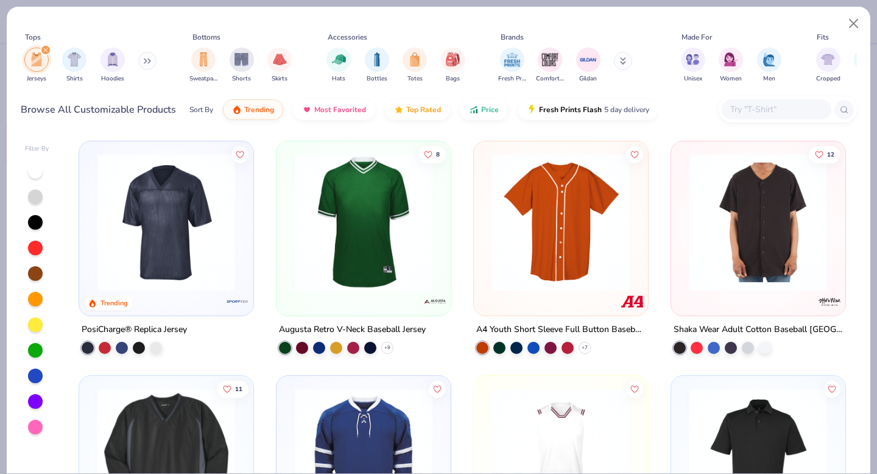
click at [182, 225] on img at bounding box center [166, 222] width 150 height 138
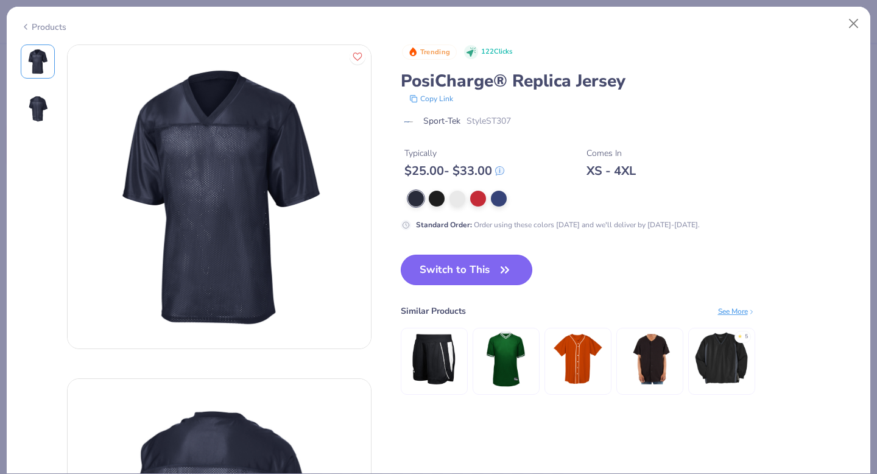
click at [457, 264] on button "Switch to This" at bounding box center [467, 269] width 132 height 30
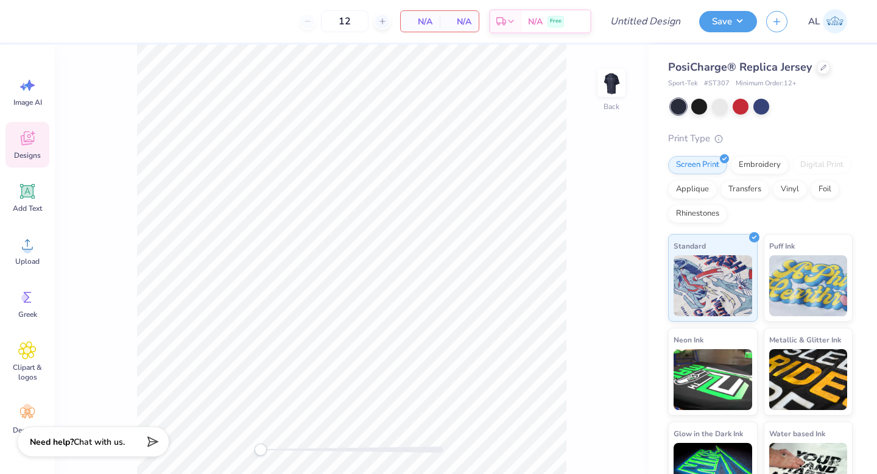
click at [31, 141] on icon at bounding box center [27, 138] width 13 height 14
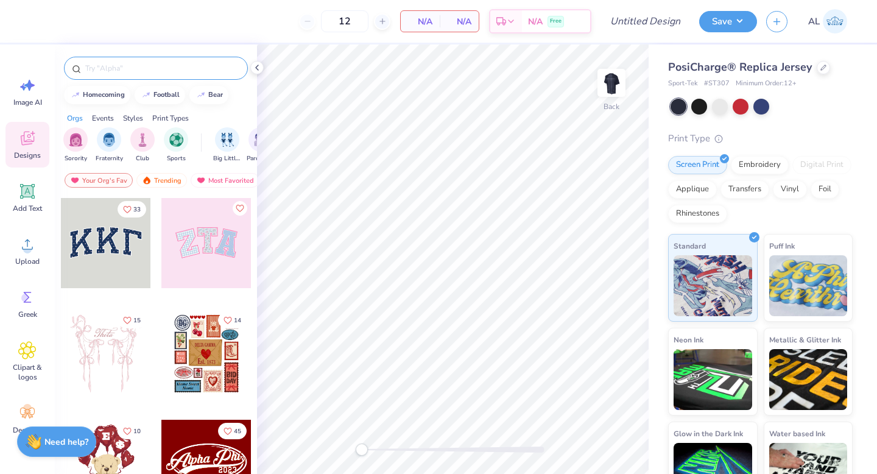
click at [102, 69] on input "text" at bounding box center [162, 68] width 156 height 12
type input "jersey"
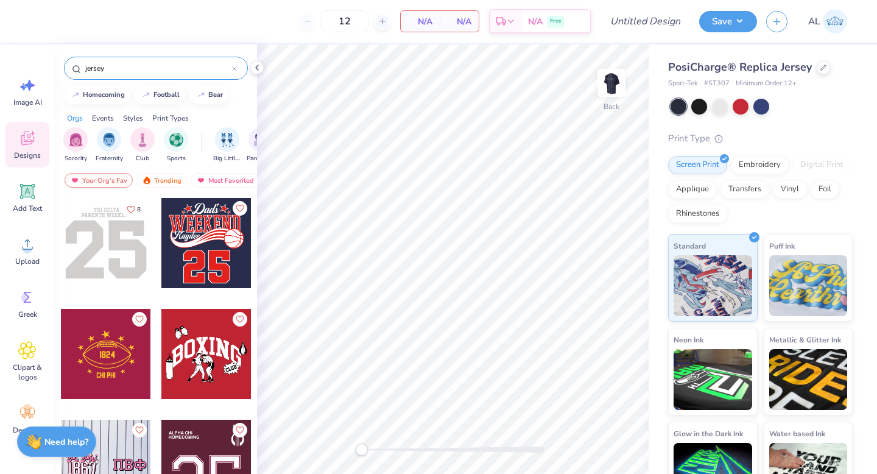
click at [106, 206] on div at bounding box center [106, 243] width 90 height 90
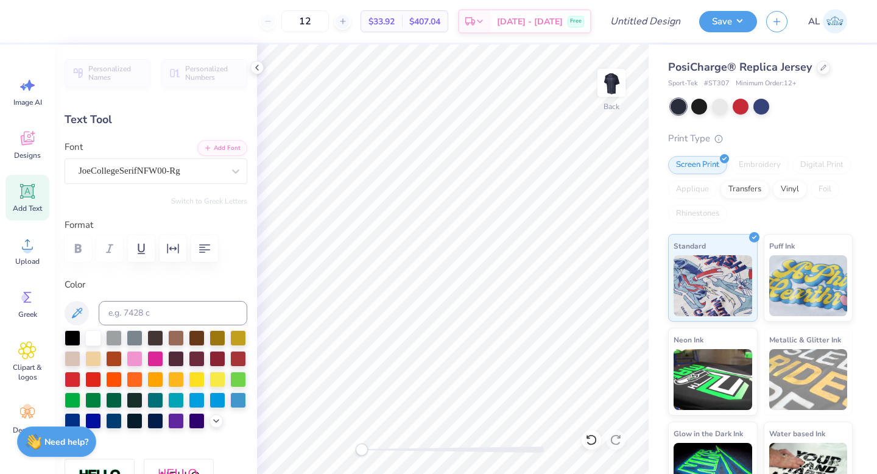
scroll to position [10, 2]
type input "4.51"
type input "6.18"
type textarea "Tau Kappa Epsilon"
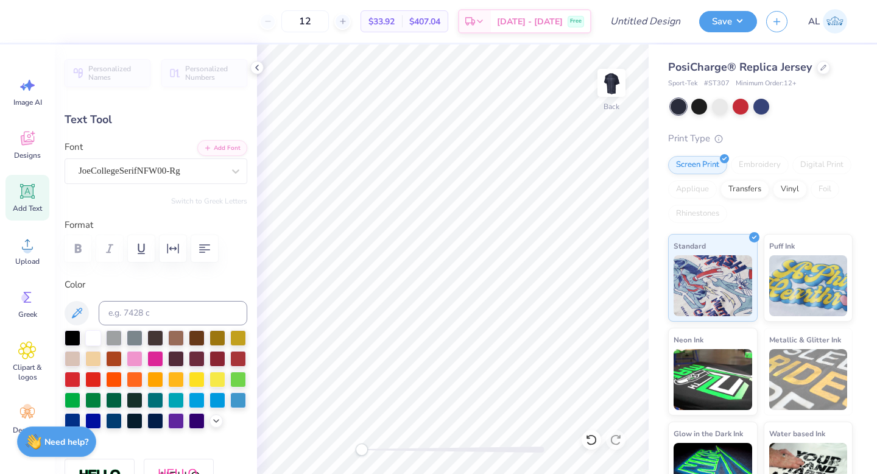
scroll to position [10, 5]
type input "8.57"
type input "7.09"
type textarea "Fall Quarter"
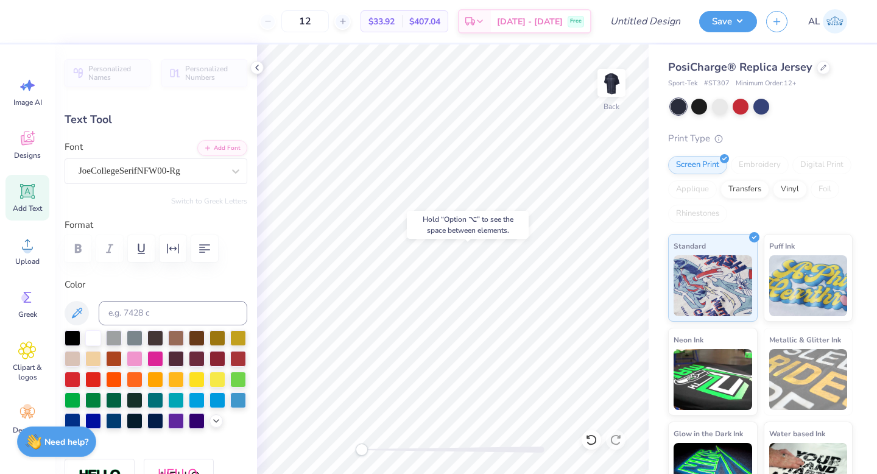
click at [519, 217] on div "Hold “Option ⌥” to see the space between elements." at bounding box center [468, 225] width 122 height 28
click at [659, 20] on input "Design Title" at bounding box center [660, 21] width 60 height 24
type input "jersey"
click at [260, 69] on icon at bounding box center [257, 68] width 10 height 10
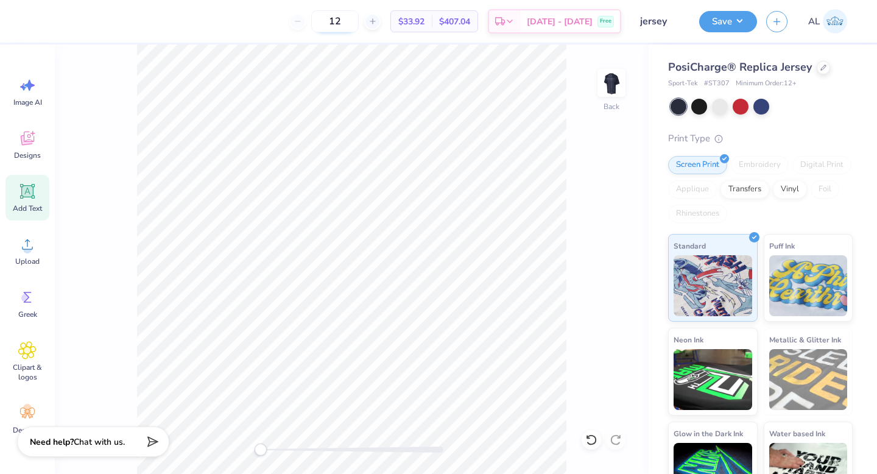
click at [359, 16] on input "12" at bounding box center [334, 21] width 47 height 22
type input "1"
type input "30"
click at [732, 19] on button "Save" at bounding box center [728, 19] width 58 height 21
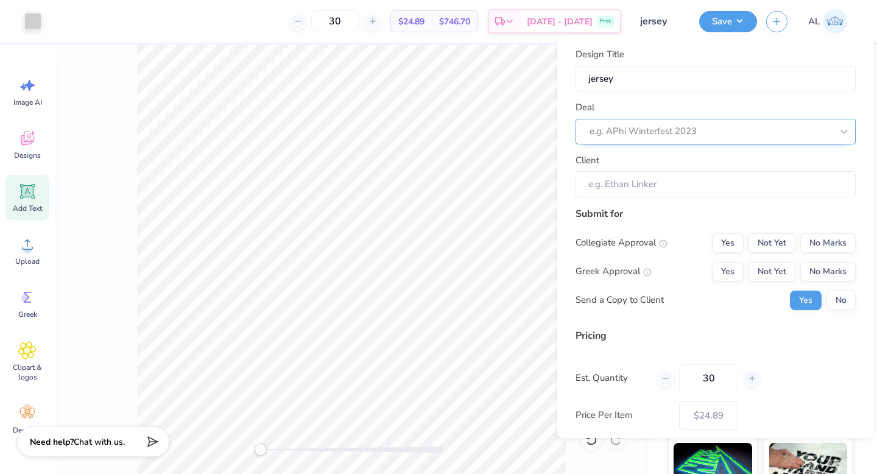
click at [696, 136] on div at bounding box center [710, 131] width 242 height 16
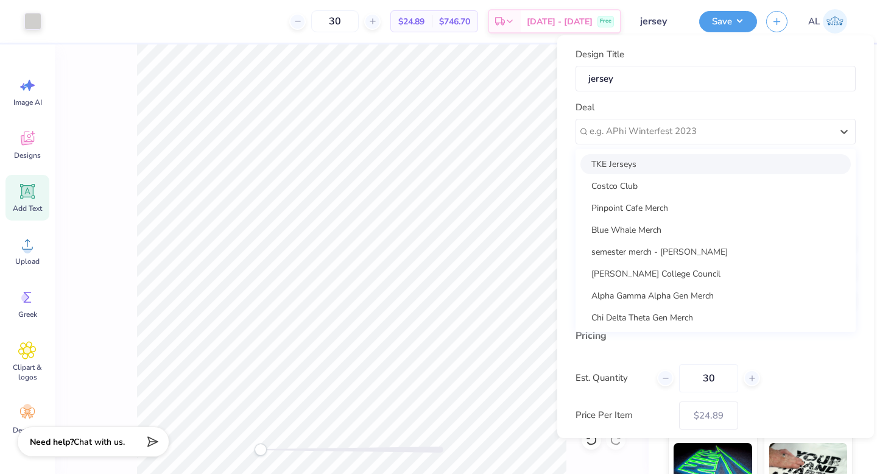
click at [666, 172] on div "TKE Jerseys" at bounding box center [715, 164] width 270 height 20
type input "Jerom Alappatt"
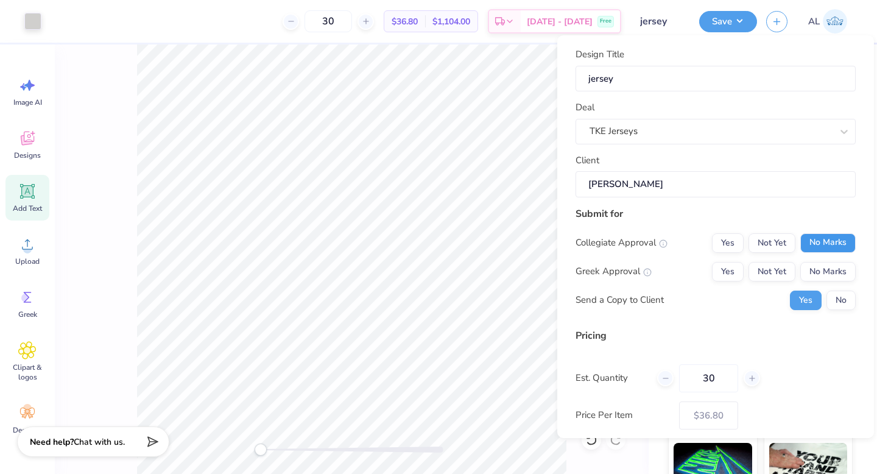
click at [800, 239] on button "No Marks" at bounding box center [827, 242] width 55 height 19
click at [731, 263] on button "Yes" at bounding box center [728, 271] width 32 height 19
type input "$29.08"
click at [838, 303] on button "No" at bounding box center [840, 299] width 29 height 19
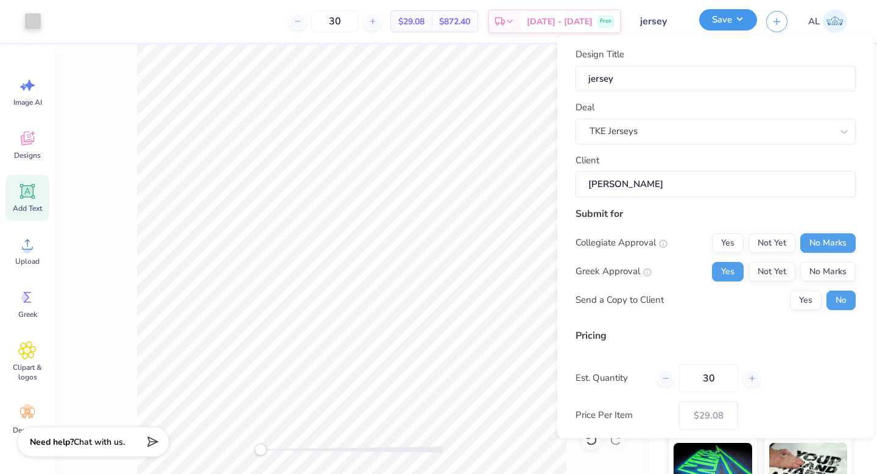
click at [712, 26] on button "Save" at bounding box center [728, 19] width 58 height 21
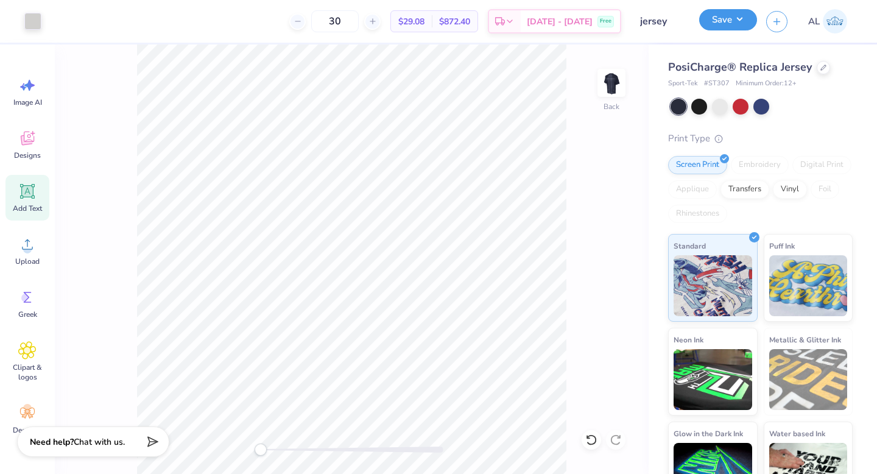
click at [724, 24] on button "Save" at bounding box center [728, 19] width 58 height 21
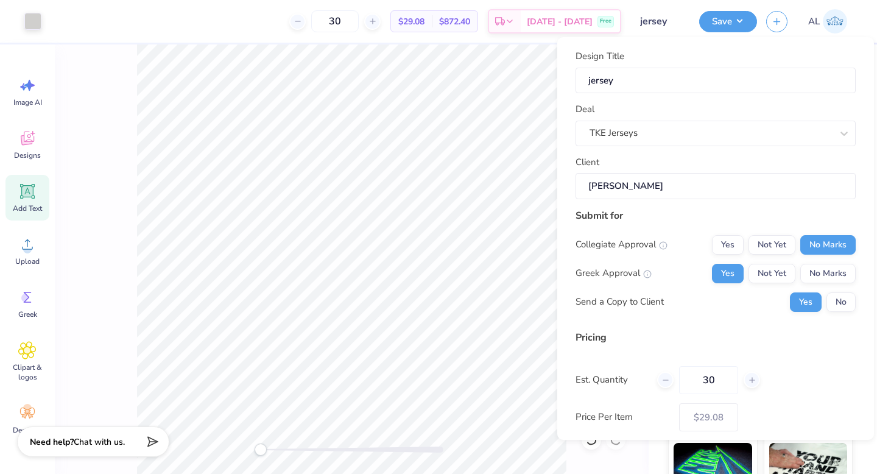
scroll to position [62, 0]
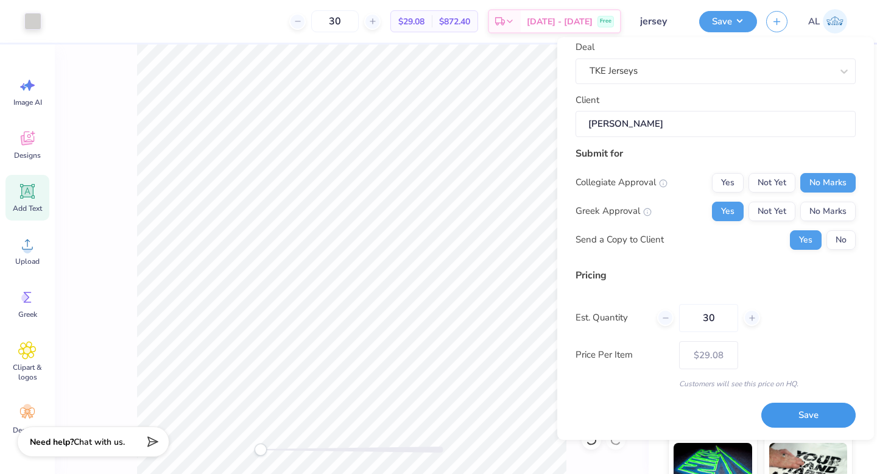
click at [793, 420] on button "Save" at bounding box center [808, 414] width 94 height 25
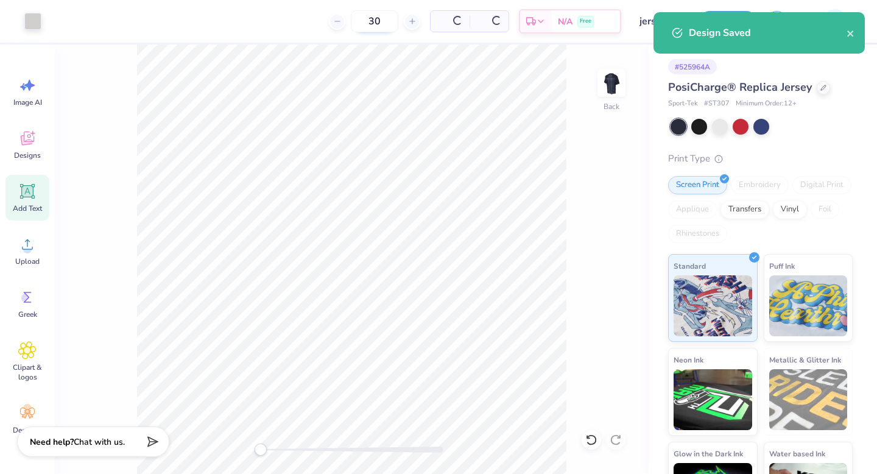
type input "$24.89"
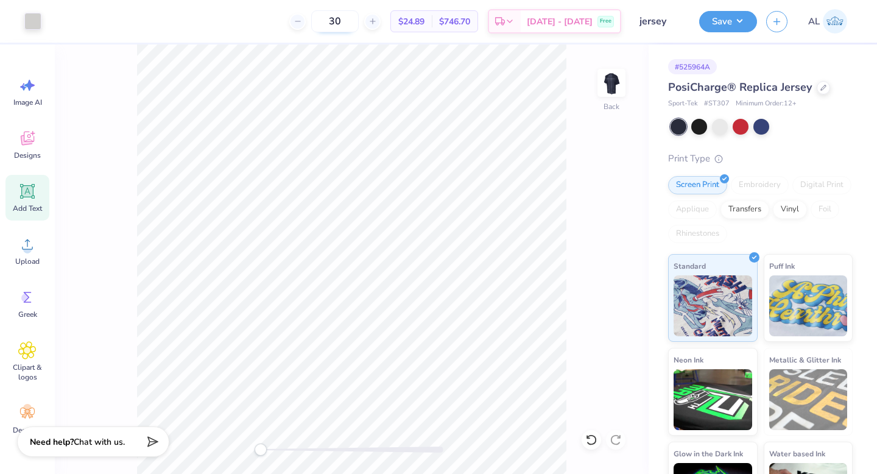
click at [357, 22] on input "30" at bounding box center [334, 21] width 47 height 22
type input "40"
